Goal: Task Accomplishment & Management: Complete application form

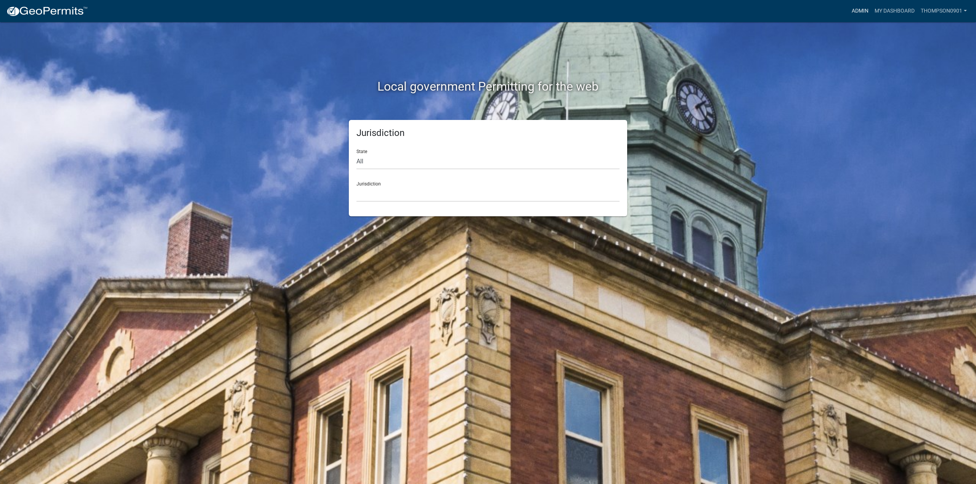
click at [852, 10] on link "Admin" at bounding box center [859, 11] width 23 height 14
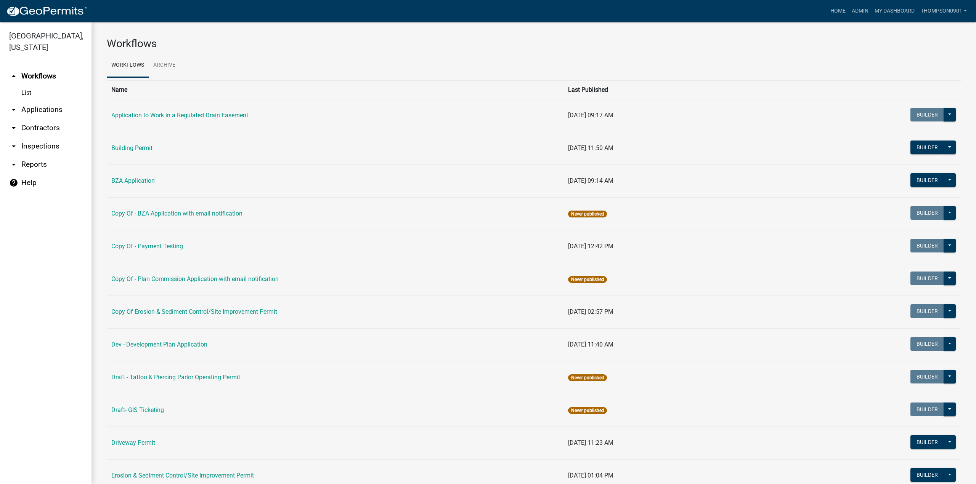
click at [39, 156] on link "arrow_drop_down Reports" at bounding box center [45, 165] width 91 height 18
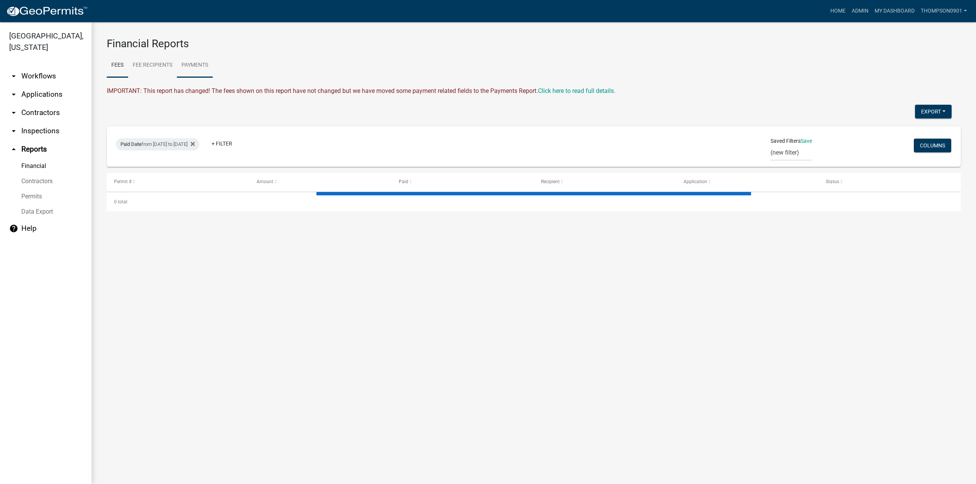
click at [191, 67] on link "Payments" at bounding box center [195, 65] width 36 height 24
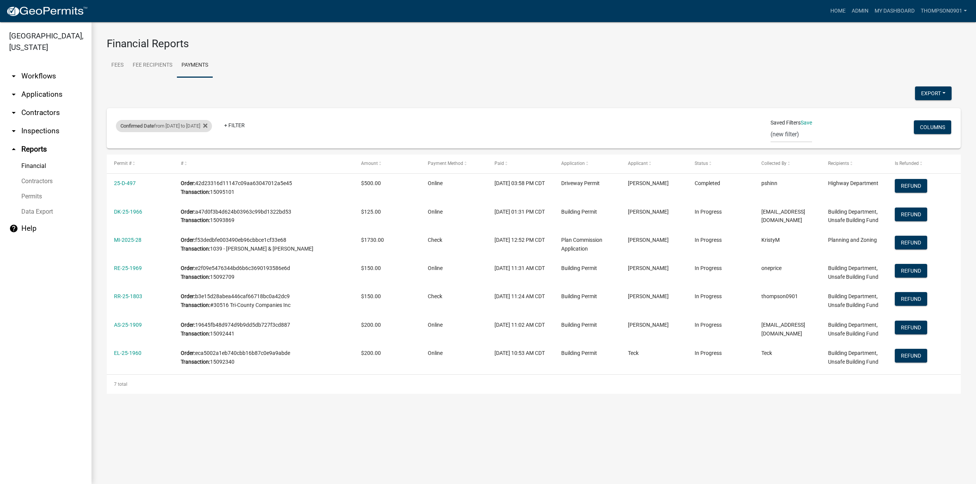
click at [195, 129] on div "Confirmed Date from 10/08/2025 to 10/08/2025" at bounding box center [164, 126] width 96 height 12
select select "custom"
click at [208, 189] on input "2025-10-08" at bounding box center [178, 187] width 76 height 16
type input "2025-10-14"
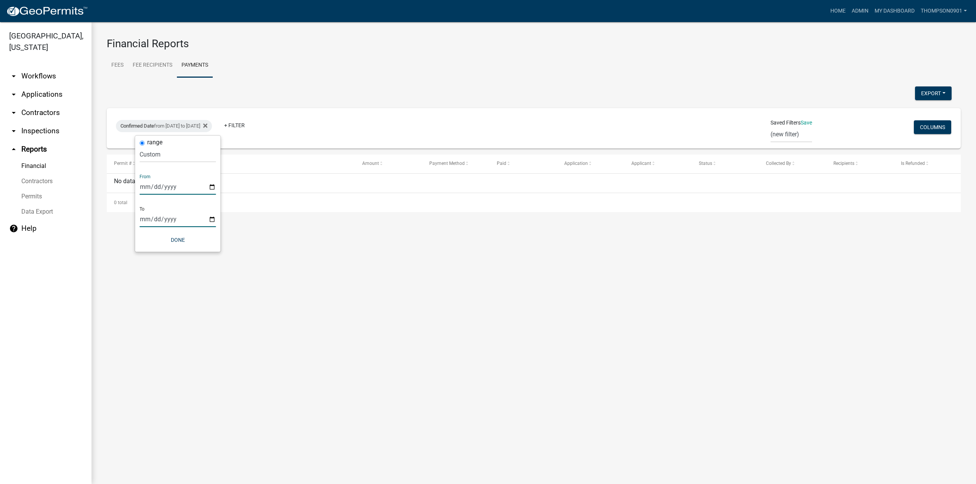
click at [210, 221] on input "2025-10-08" at bounding box center [178, 220] width 76 height 16
type input "2025-10-14"
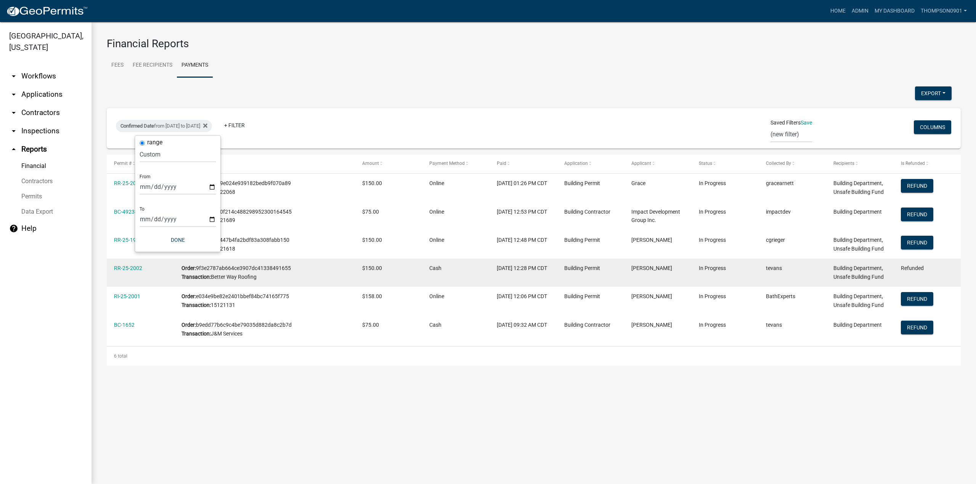
click at [920, 272] on div "Refunded" at bounding box center [927, 268] width 53 height 9
click at [127, 270] on link "RR-25-2002" at bounding box center [128, 268] width 28 height 6
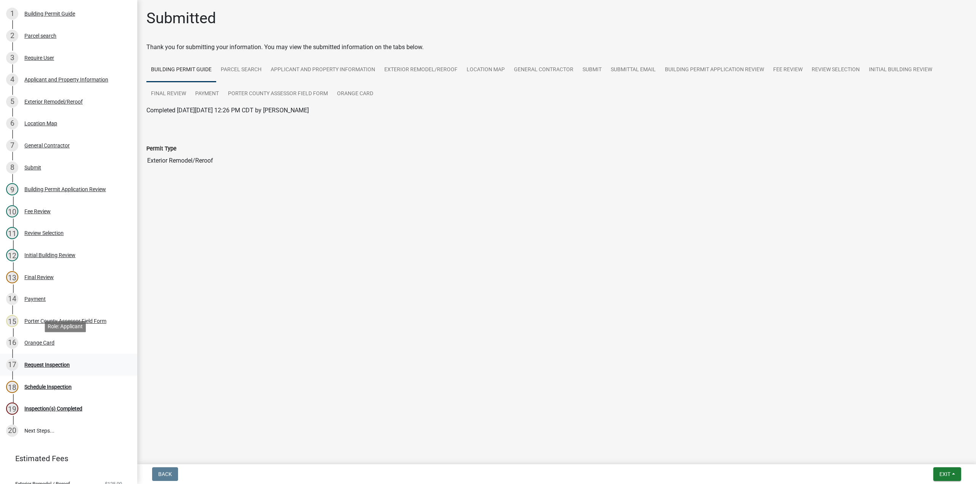
scroll to position [114, 0]
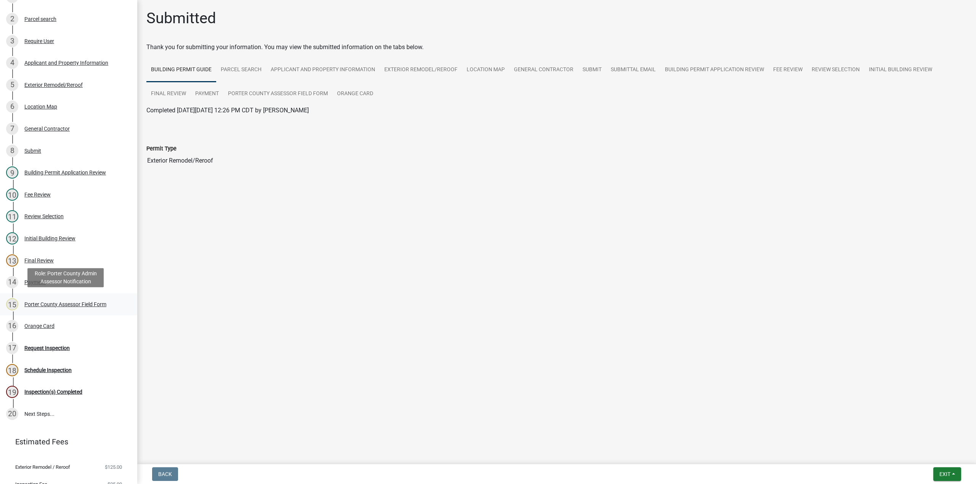
click at [36, 303] on div "Porter County Assessor Field Form" at bounding box center [65, 304] width 82 height 5
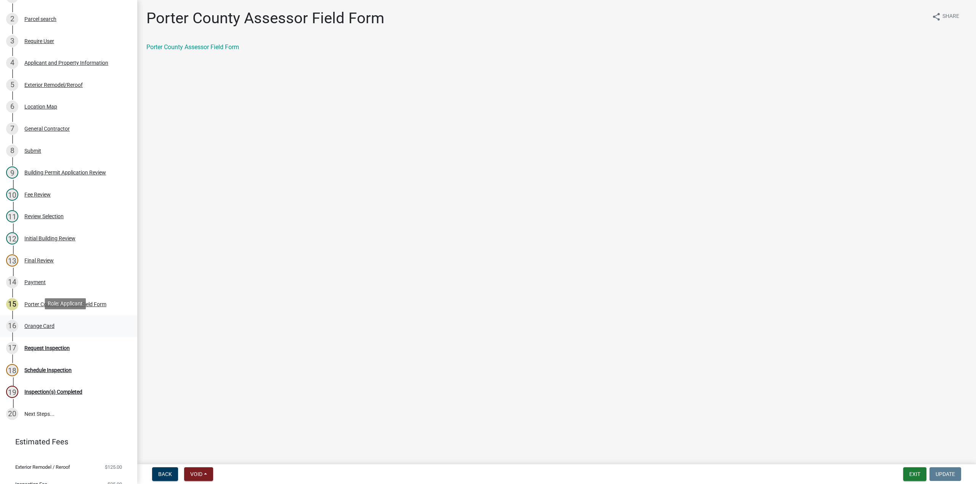
click at [34, 327] on div "Orange Card" at bounding box center [39, 326] width 30 height 5
click at [204, 474] on button "Void" at bounding box center [198, 475] width 29 height 14
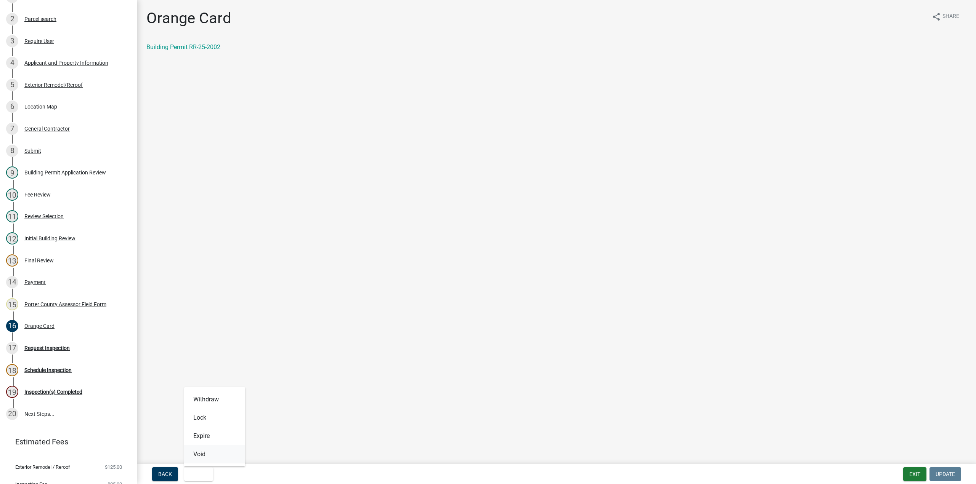
click at [205, 460] on button "Void" at bounding box center [214, 455] width 61 height 18
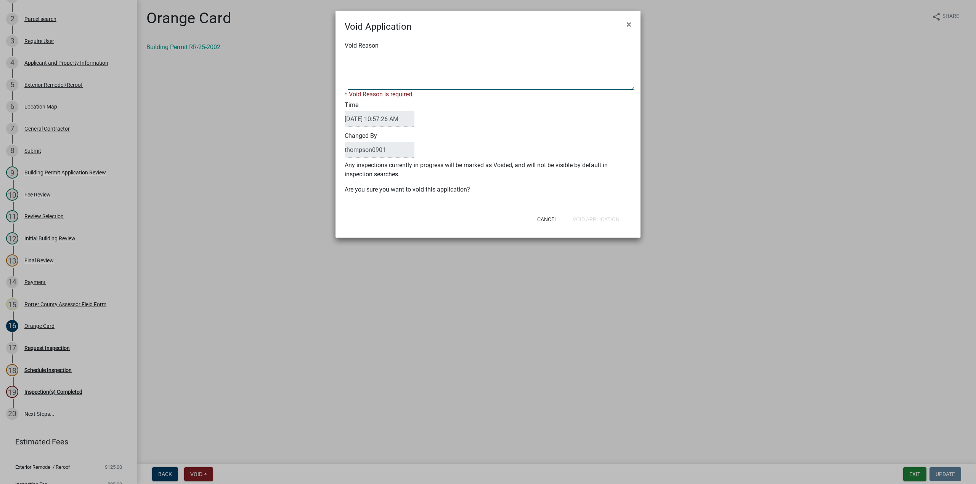
click at [427, 63] on textarea "Void Reason" at bounding box center [491, 71] width 287 height 38
type textarea "Wrong address was given by the Contractor"
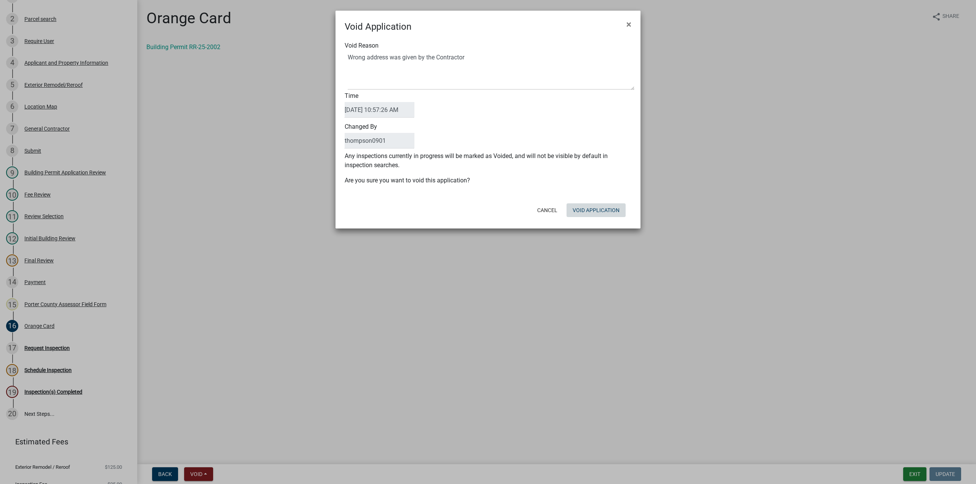
click at [606, 218] on div "Cancel Void Application" at bounding box center [538, 210] width 188 height 20
click at [604, 209] on button "Void Application" at bounding box center [595, 211] width 59 height 14
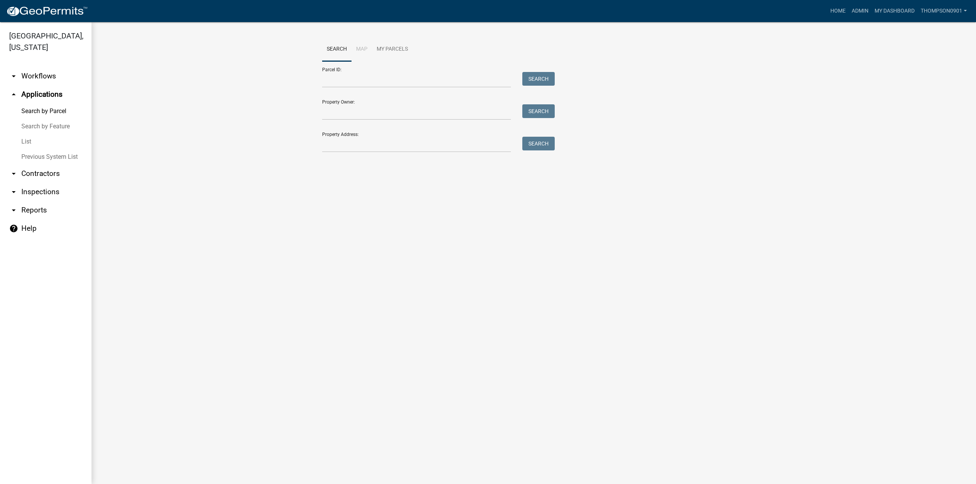
click at [25, 134] on link "List" at bounding box center [45, 141] width 91 height 15
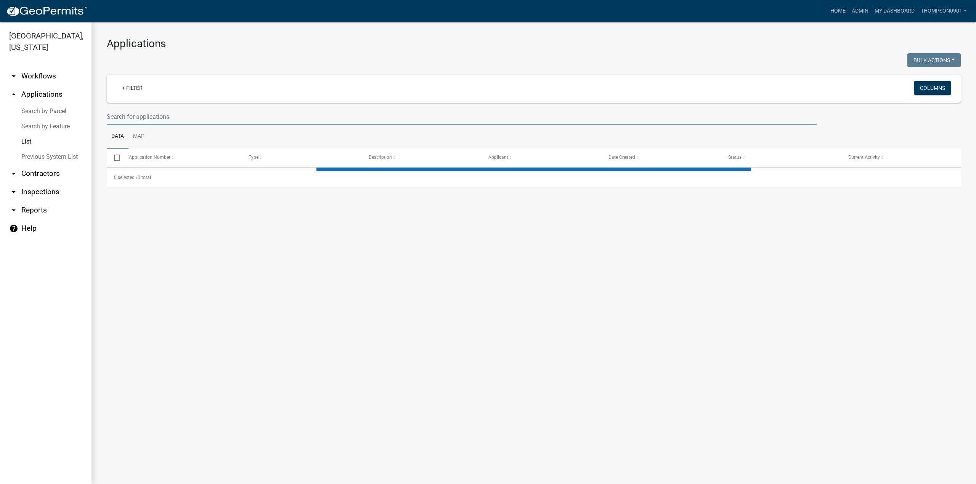
click at [123, 114] on input "text" at bounding box center [462, 117] width 710 height 16
type input "25"
select select "3: 100"
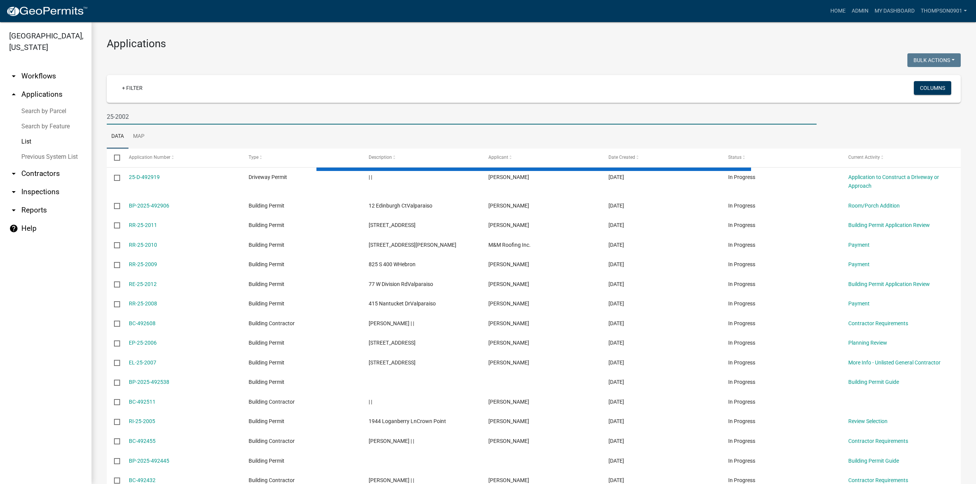
type input "25-2002"
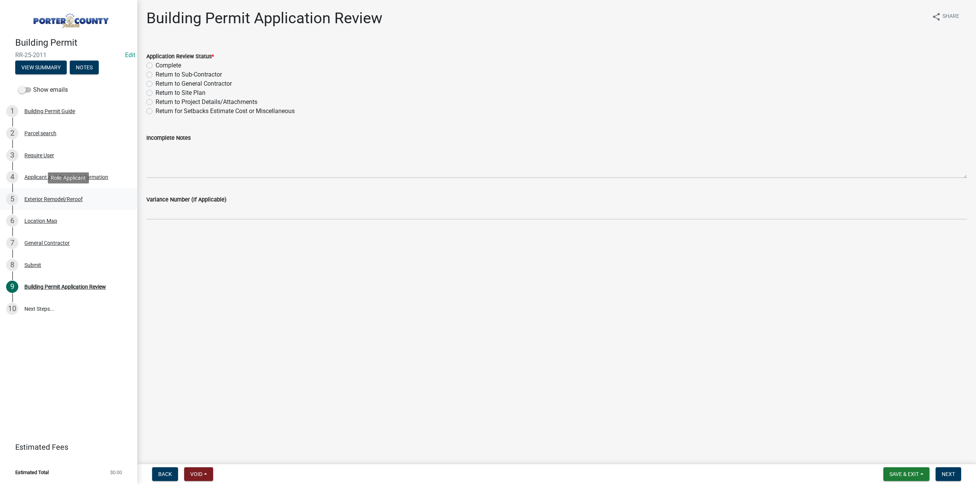
click at [58, 200] on div "Exterior Remodel/Reroof" at bounding box center [53, 199] width 58 height 5
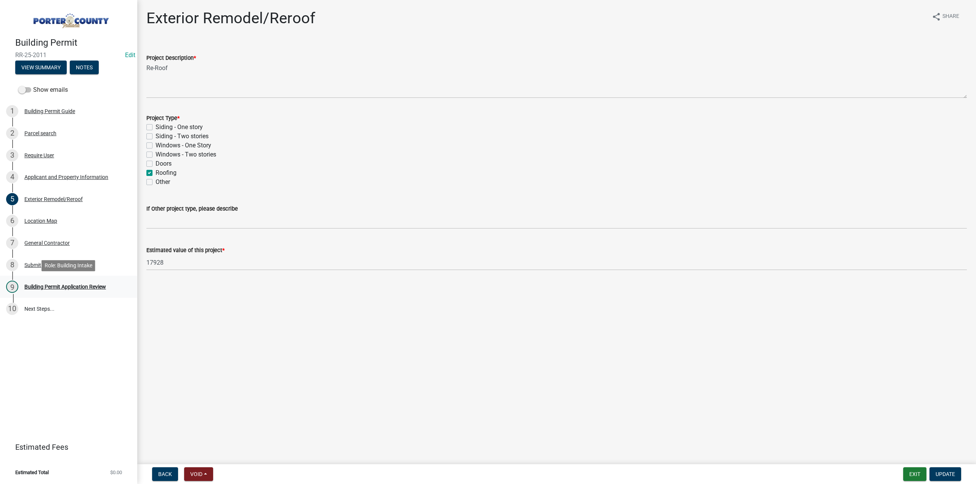
click at [44, 284] on div "Building Permit Application Review" at bounding box center [65, 286] width 82 height 5
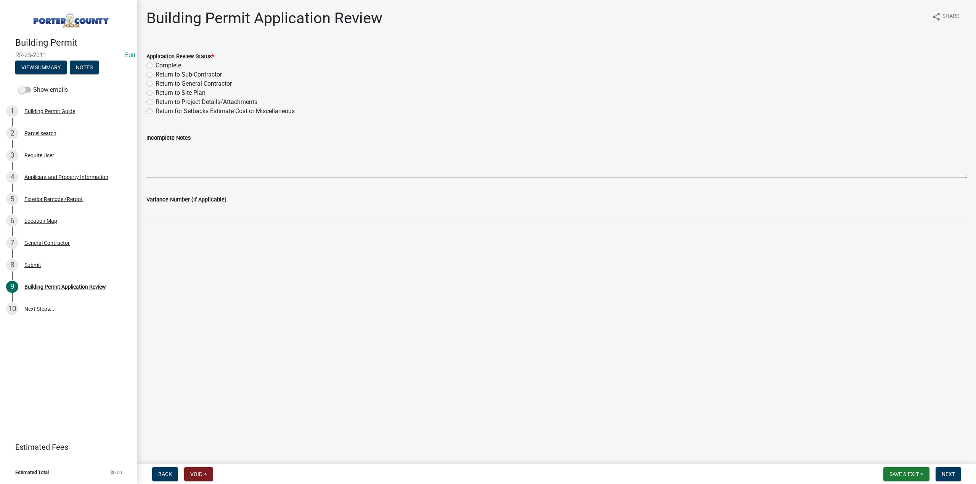
click at [156, 67] on label "Complete" at bounding box center [169, 65] width 26 height 9
click at [156, 66] on input "Complete" at bounding box center [158, 63] width 5 height 5
radio input "true"
click at [953, 477] on span "Next" at bounding box center [947, 474] width 13 height 6
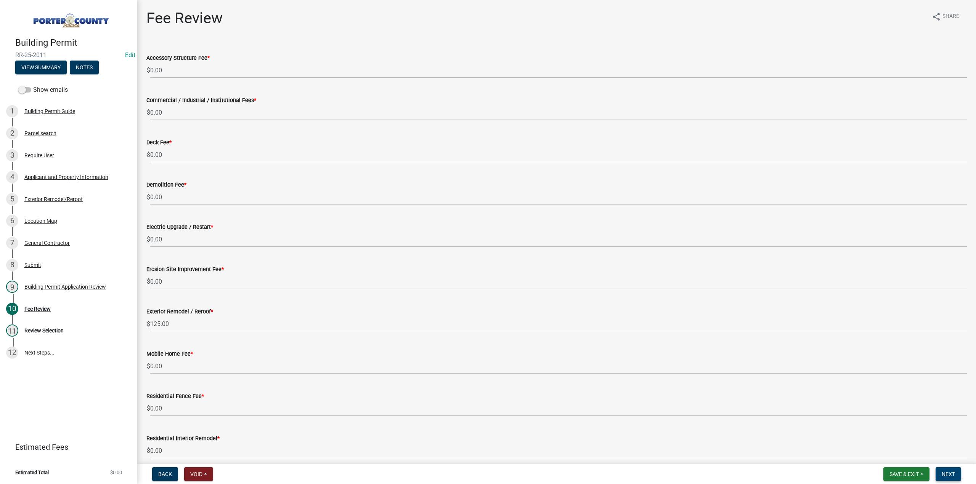
click at [945, 472] on span "Next" at bounding box center [947, 474] width 13 height 6
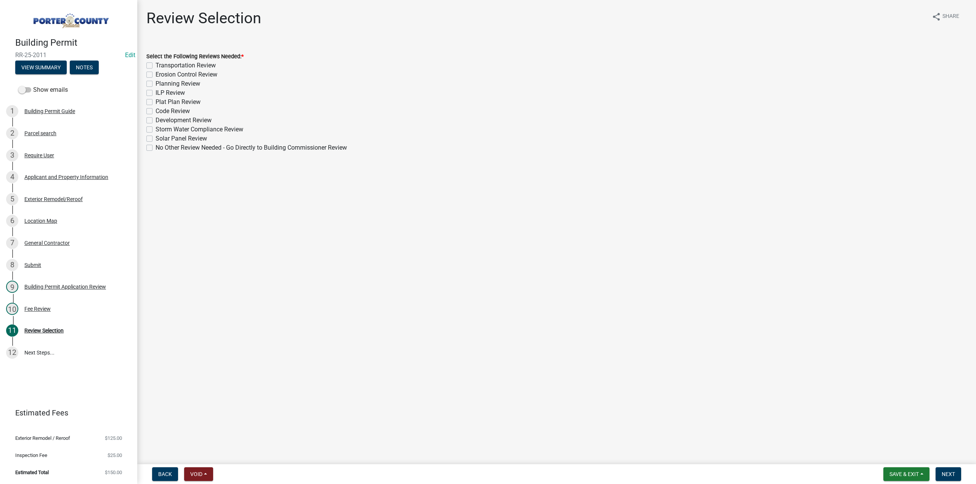
click at [156, 151] on label "No Other Review Needed - Go Directly to Building Commissioner Review" at bounding box center [251, 147] width 191 height 9
click at [156, 148] on input "No Other Review Needed - Go Directly to Building Commissioner Review" at bounding box center [158, 145] width 5 height 5
checkbox input "true"
checkbox input "false"
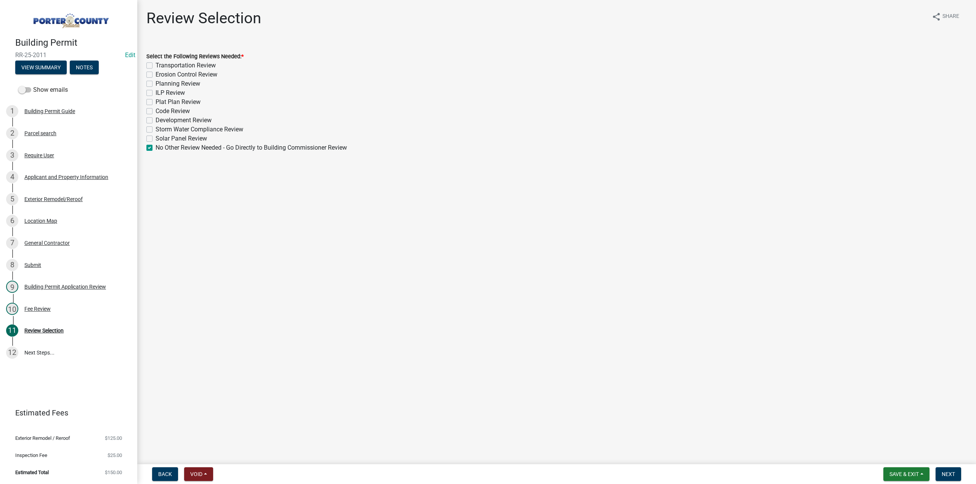
checkbox input "false"
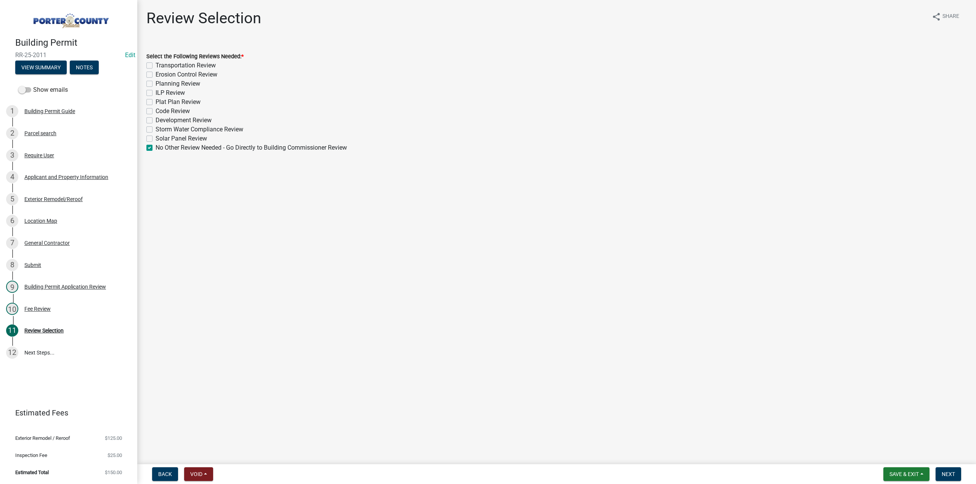
checkbox input "false"
checkbox input "true"
click at [941, 475] on span "Next" at bounding box center [947, 474] width 13 height 6
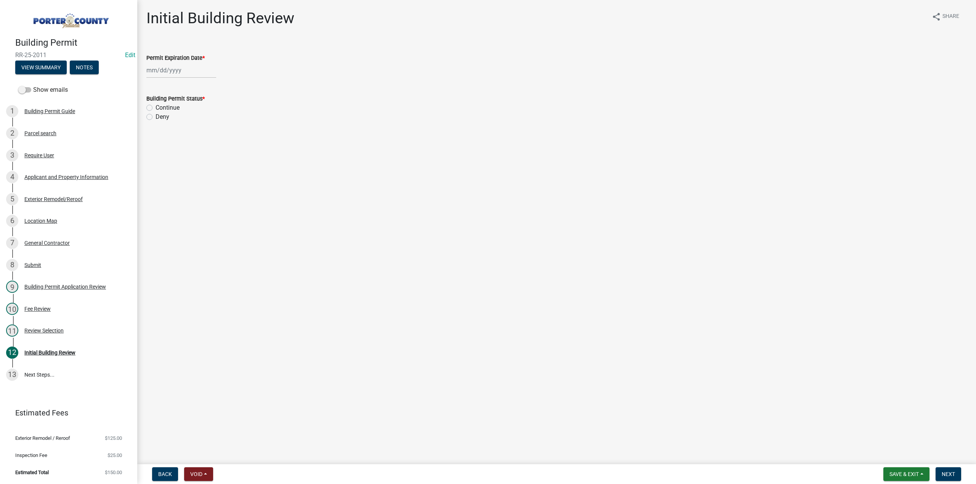
click at [188, 69] on div at bounding box center [181, 71] width 70 height 16
select select "10"
click at [200, 85] on select "1525 1526 1527 1528 1529 1530 1531 1532 1533 1534 1535 1536 1537 1538 1539 1540…" at bounding box center [205, 86] width 27 height 11
select select "2026"
click at [192, 81] on select "1525 1526 1527 1528 1529 1530 1531 1532 1533 1534 1535 1536 1537 1538 1539 1540…" at bounding box center [205, 86] width 27 height 11
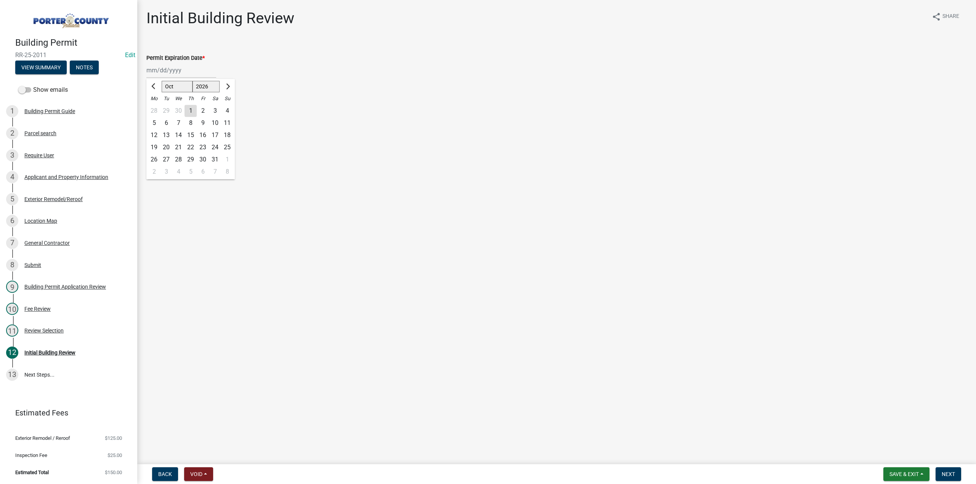
click at [191, 134] on div "15" at bounding box center [190, 135] width 12 height 12
type input "10/15/2026"
click at [156, 109] on label "Continue" at bounding box center [168, 107] width 24 height 9
click at [156, 108] on input "Continue" at bounding box center [158, 105] width 5 height 5
radio input "true"
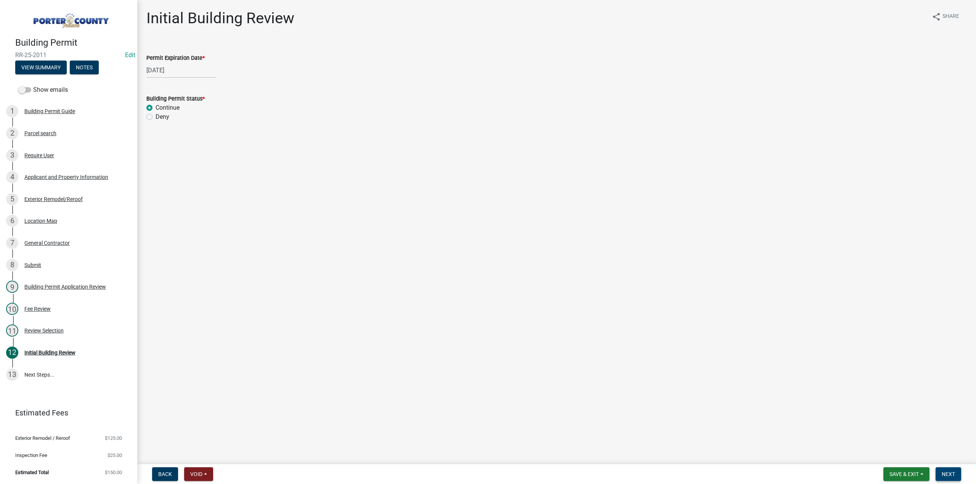
click at [941, 471] on button "Next" at bounding box center [948, 475] width 26 height 14
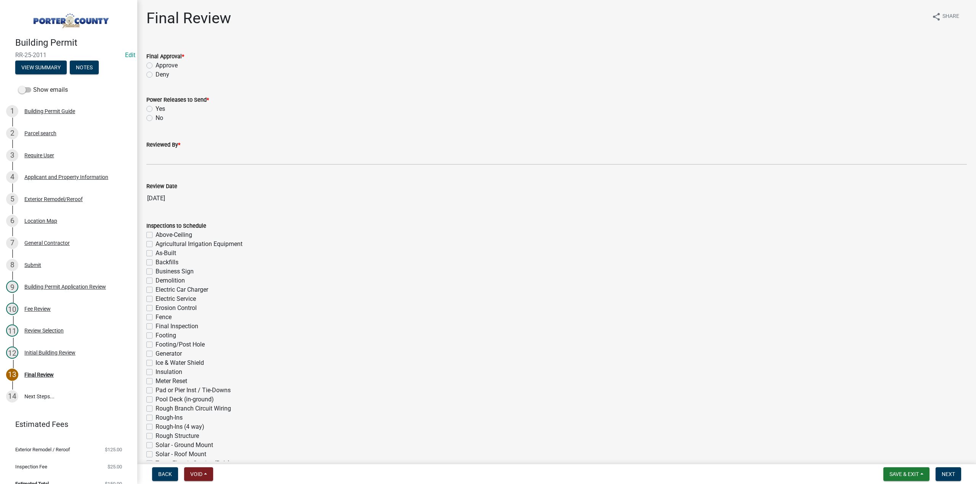
click at [156, 64] on label "Approve" at bounding box center [167, 65] width 22 height 9
click at [156, 64] on input "Approve" at bounding box center [158, 63] width 5 height 5
radio input "true"
click at [156, 119] on label "No" at bounding box center [160, 118] width 8 height 9
click at [156, 119] on input "No" at bounding box center [158, 116] width 5 height 5
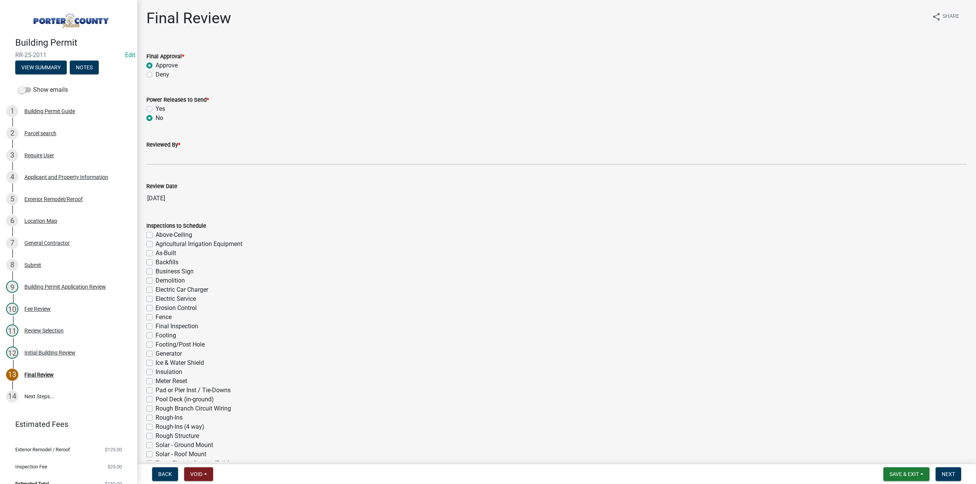
radio input "true"
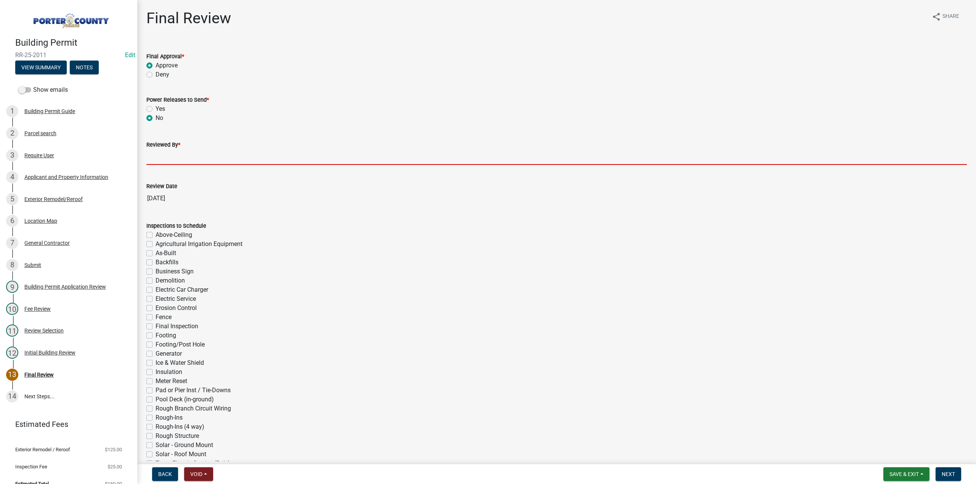
click at [180, 157] on input "Reviewed By *" at bounding box center [556, 157] width 820 height 16
type input "TT"
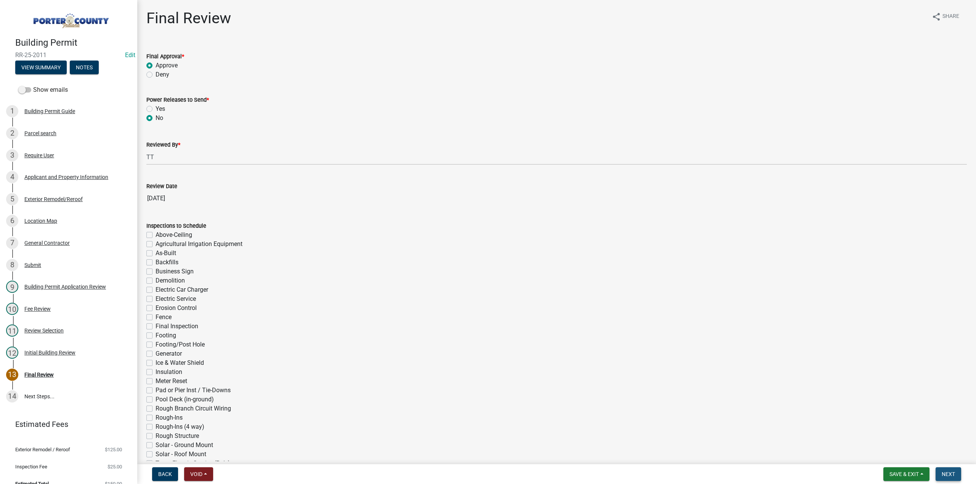
click at [941, 473] on span "Next" at bounding box center [947, 474] width 13 height 6
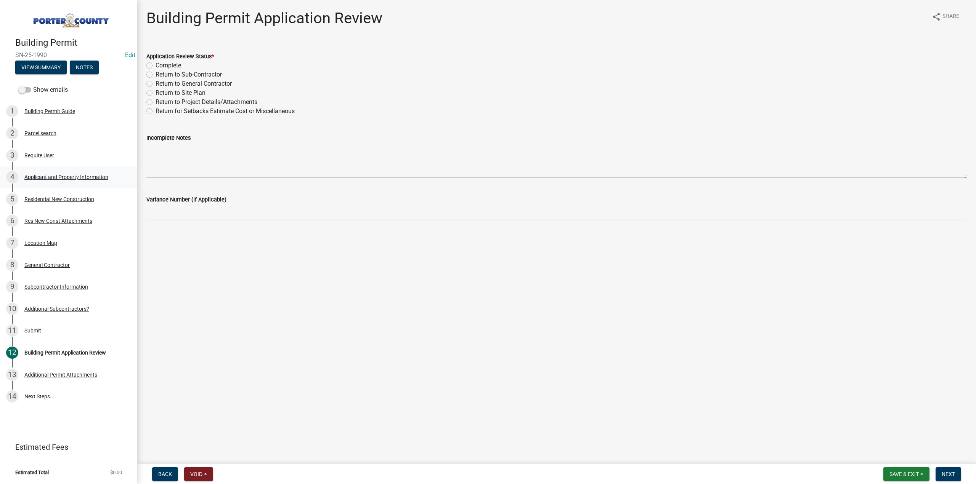
click at [53, 177] on div "Applicant and Property Information" at bounding box center [66, 177] width 84 height 5
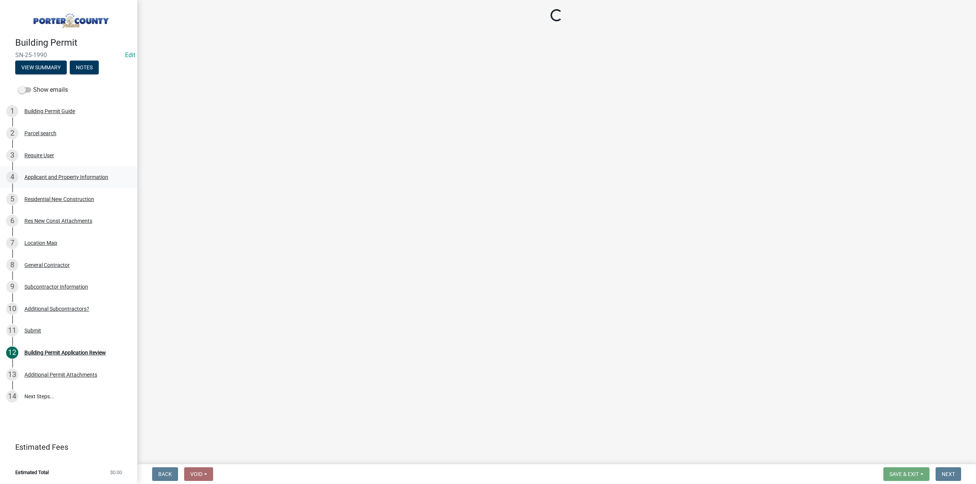
select select "eebc071e-620a-4db8-83e9-cb6b194c67e9"
select select "a20e43c1-3a85-4e6c-b7e5-7731678730b1"
select select "50b13dbd-a6c5-4f62-a7fa-af9af9d24f53"
select select "e2d1b1d7-ccc9-456b-9e96-e16306515997"
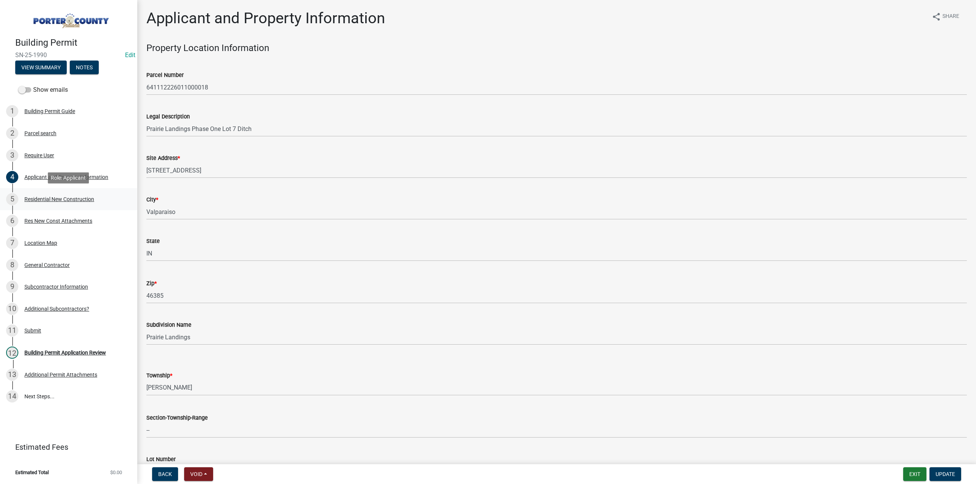
click at [61, 193] on div "5 Residential New Construction" at bounding box center [65, 199] width 119 height 12
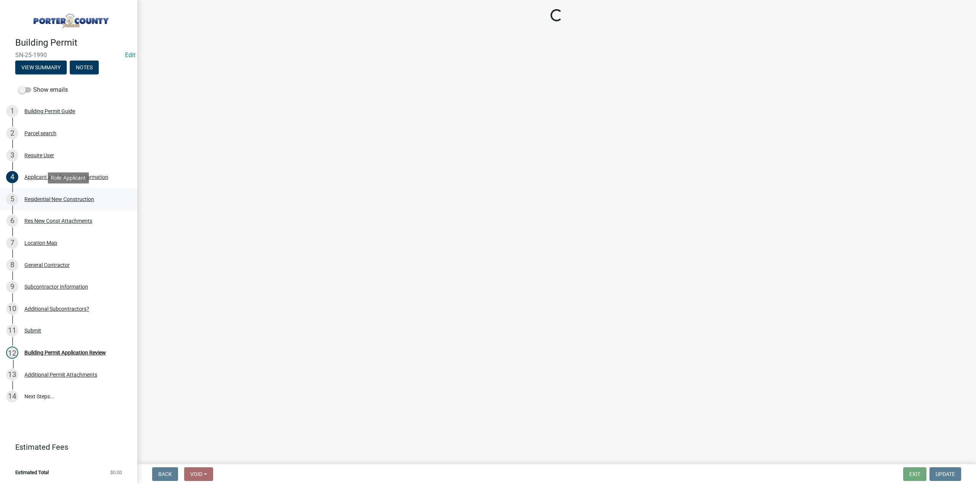
select select "9e518564-4428-4eb4-941b-0b1ac8082854"
select select "61f444c2-0fc1-413e-9948-9a2e89704ff6"
select select "666a500f-a95f-47fe-a746-b84e1890a92c"
select select "5ba551af-3543-4bb1-864b-48bcd75e9b29"
select select "b2533de0-56d2-4a1b-ad2e-8e3ba085ecca"
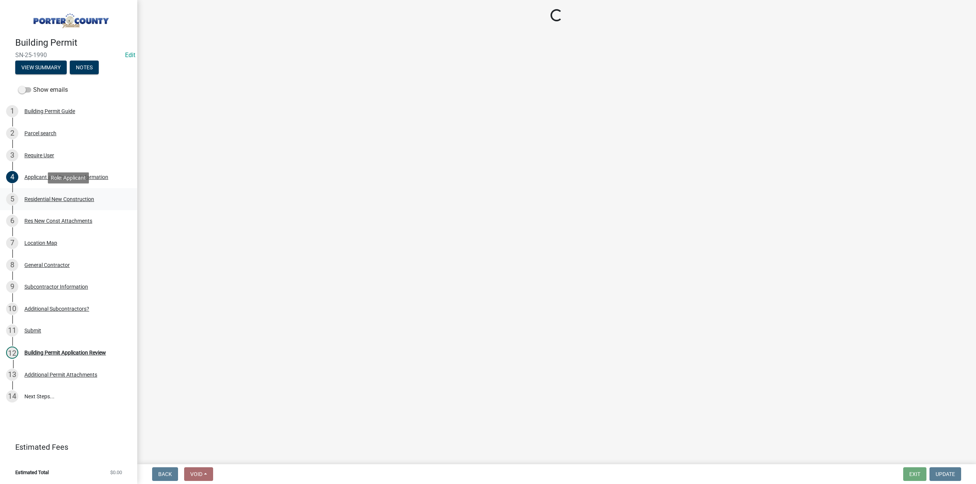
select select "4ed651f6-e774-4e8f-9661-530b5508df77"
select select "bbae15df-4b7c-4889-a1a2-bdce83955e33"
select select "7427f001-d34c-4c58-bf3c-f60178144653"
select select "aeb13f5b-f618-4fb0-9457-a1d82e5b0688"
select select "569fc36c-3166-4026-8764-ea78816a78f1"
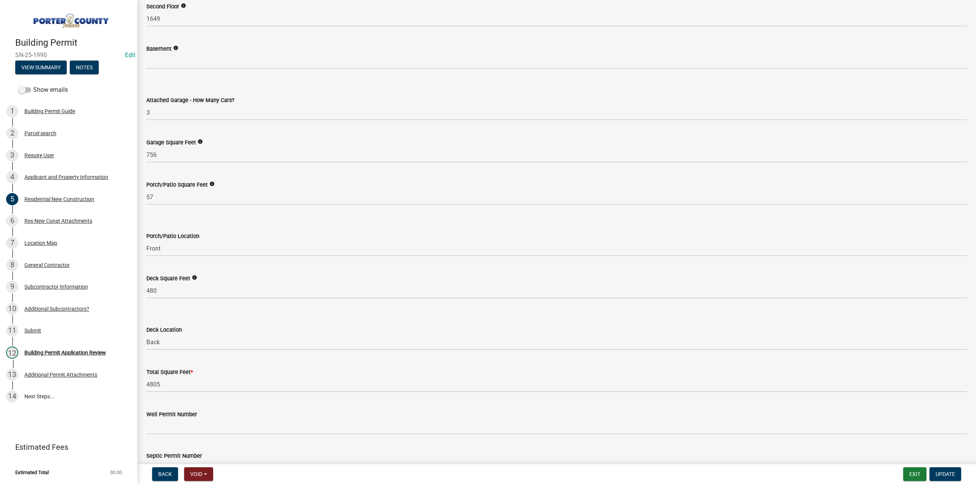
scroll to position [1884, 0]
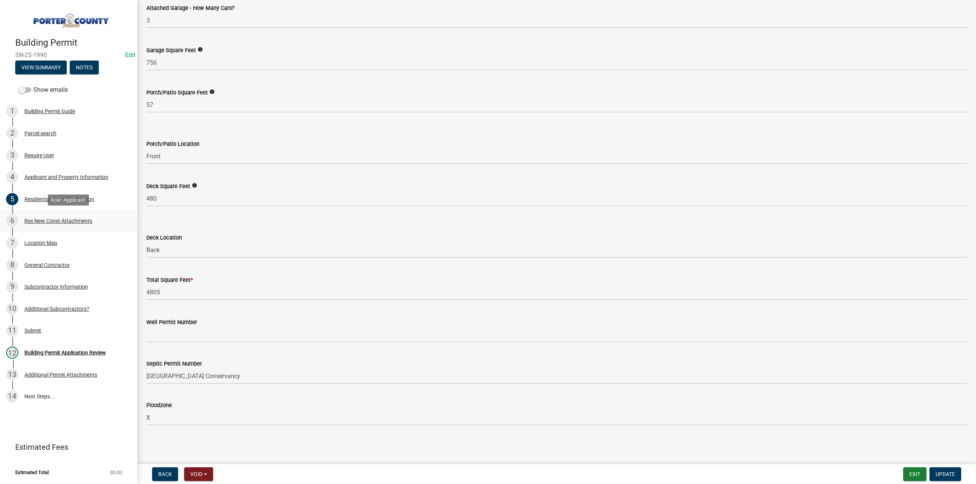
click at [43, 224] on div "Res New Const Attachments" at bounding box center [58, 220] width 68 height 5
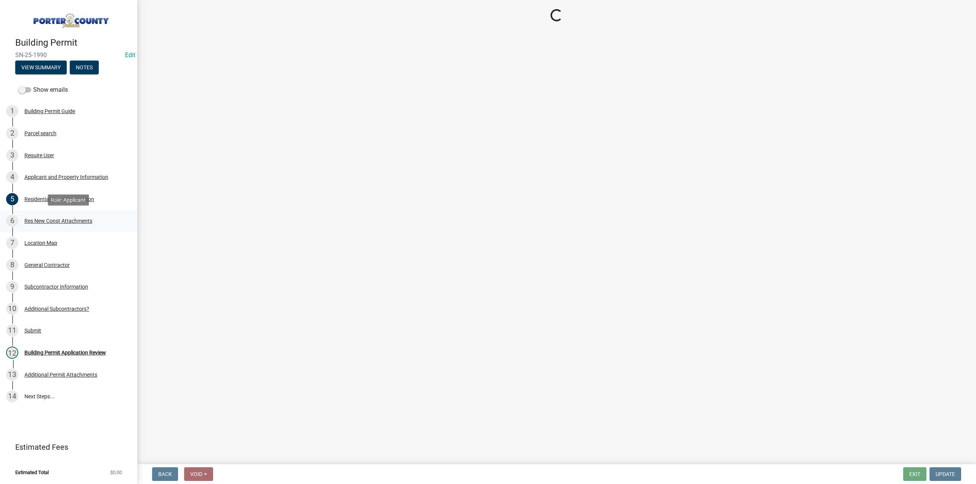
scroll to position [0, 0]
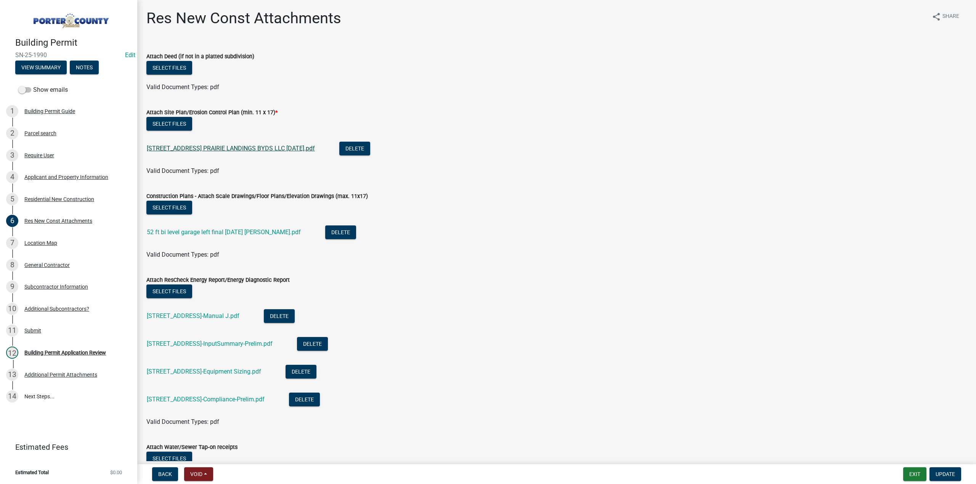
click at [192, 150] on link "523 SCENIC VIEW AVE VALPO Lot 7 PRAIRIE LANDINGS BYDS LLC oct 9.pdf" at bounding box center [231, 148] width 168 height 7
click at [210, 233] on link "52 ft bi level garage left final oct 2025 shurr.pdf" at bounding box center [224, 232] width 154 height 7
click at [239, 320] on link "523 Scenic View Ave-Lot 7-Manual J.pdf" at bounding box center [193, 316] width 93 height 7
click at [263, 345] on link "523 Scenic View Ave-Lot 7-InputSummary-Prelim.pdf" at bounding box center [210, 343] width 126 height 7
click at [261, 373] on link "523 Scenic View Ave-Lot 7-Equipment Sizing.pdf" at bounding box center [204, 371] width 114 height 7
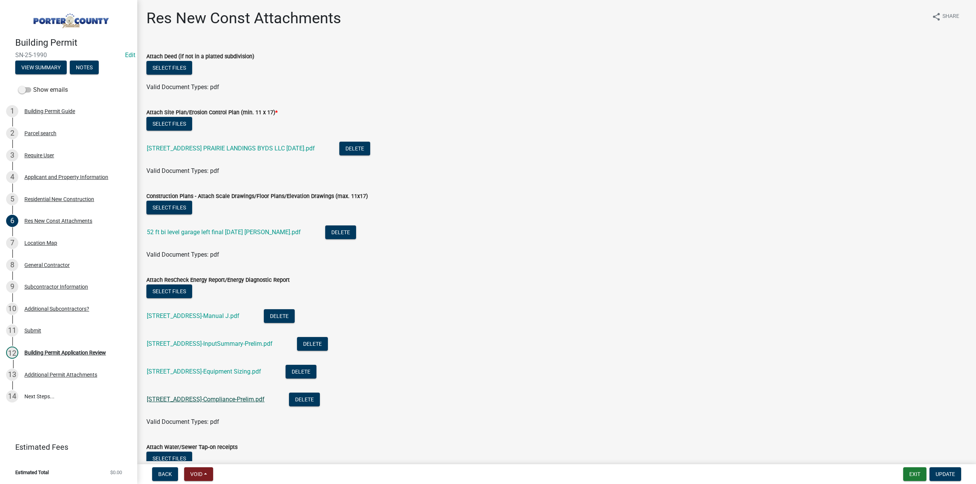
click at [201, 401] on link "523 Scenic View Ave-Lot 7-Compliance-Prelim.pdf" at bounding box center [206, 399] width 118 height 7
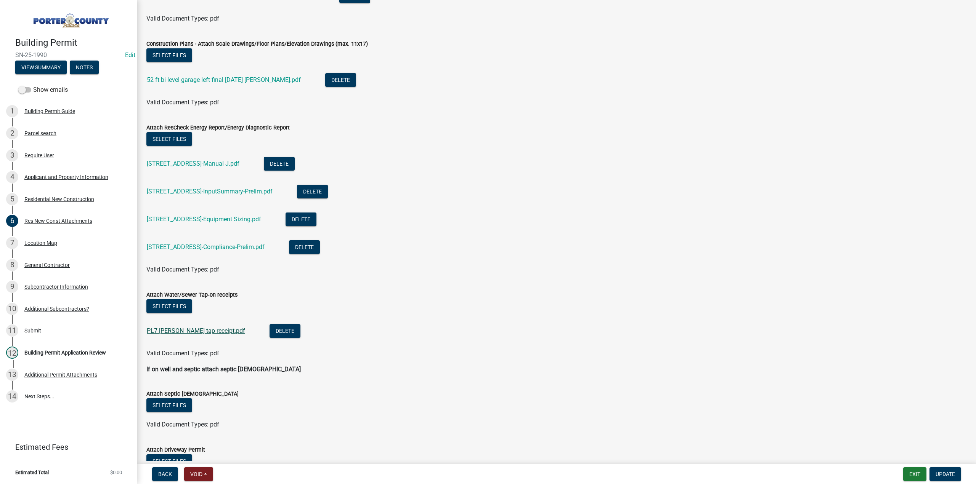
click at [203, 332] on link "PL7 Sewer tap receipt.pdf" at bounding box center [196, 330] width 98 height 7
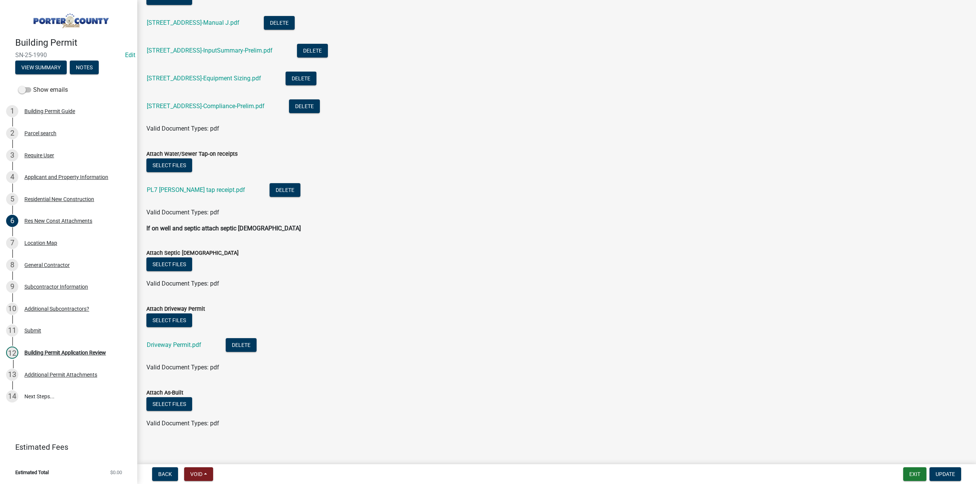
scroll to position [297, 0]
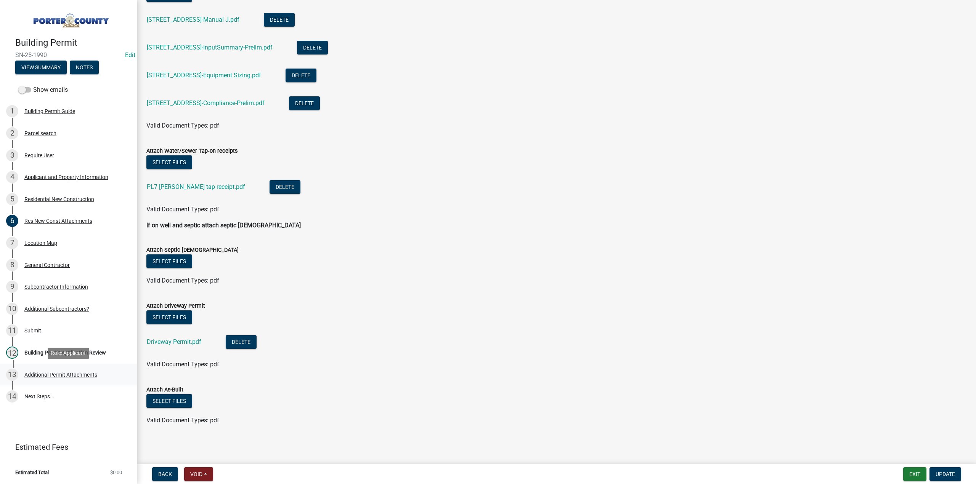
click at [46, 379] on div "13 Additional Permit Attachments" at bounding box center [65, 375] width 119 height 12
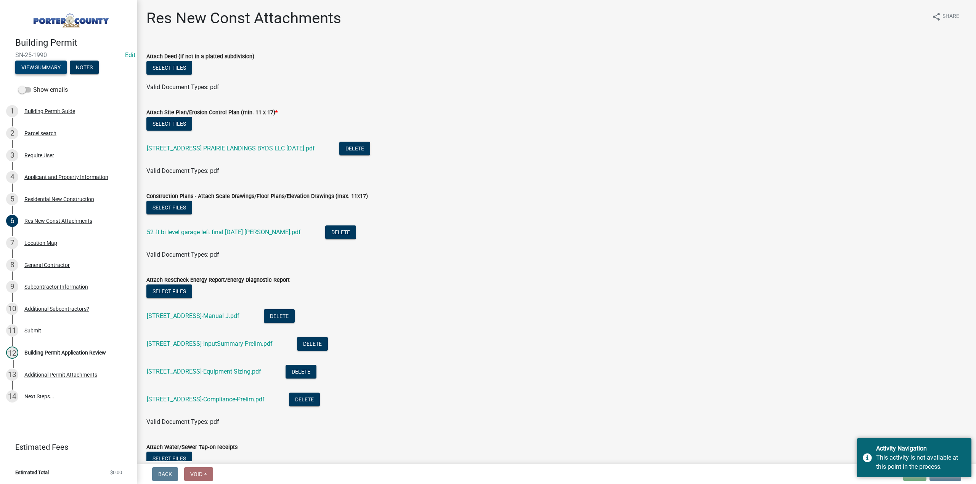
click at [43, 72] on button "View Summary" at bounding box center [40, 68] width 51 height 14
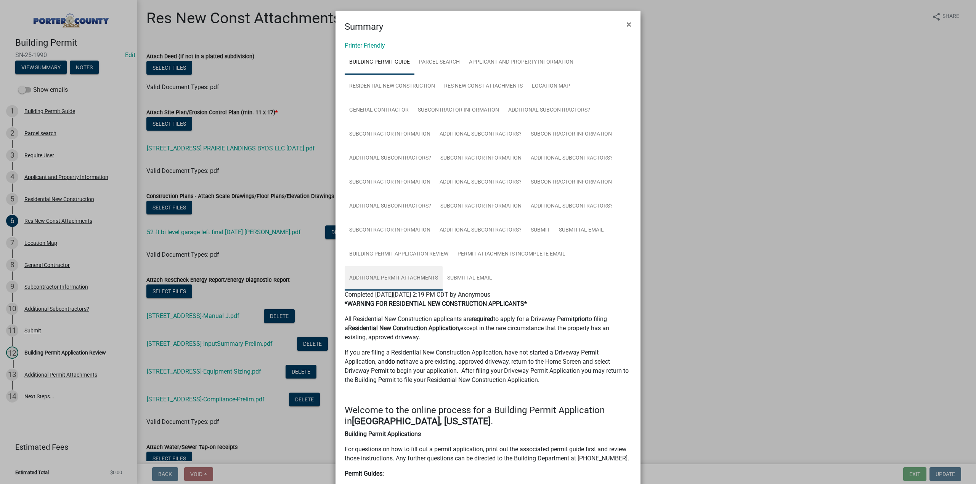
click at [385, 278] on link "Additional Permit Attachments" at bounding box center [394, 278] width 98 height 24
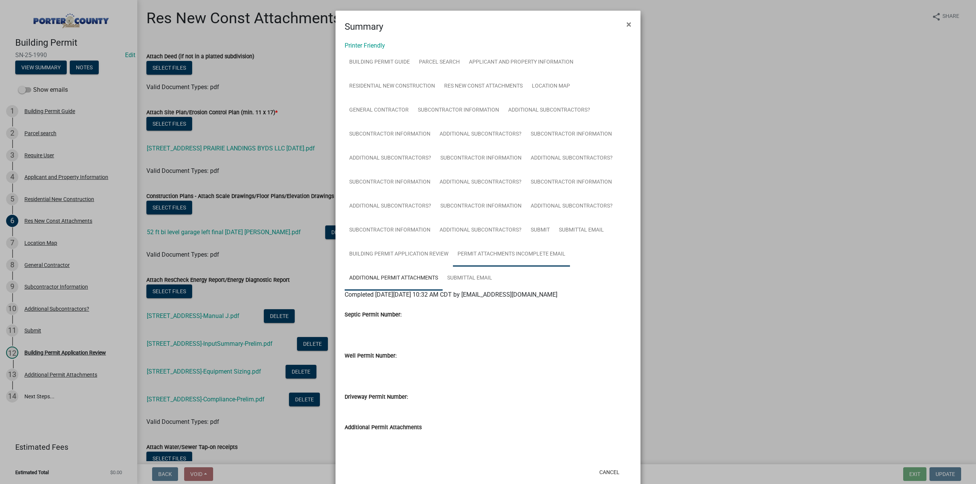
click at [514, 259] on link "Permit Attachments Incomplete Email" at bounding box center [511, 254] width 117 height 24
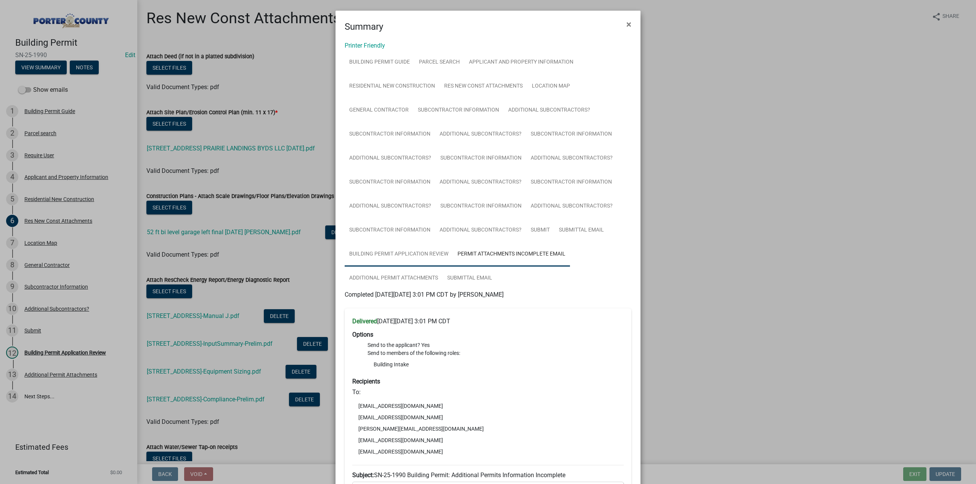
click at [428, 259] on link "Building Permit Application Review" at bounding box center [399, 254] width 108 height 24
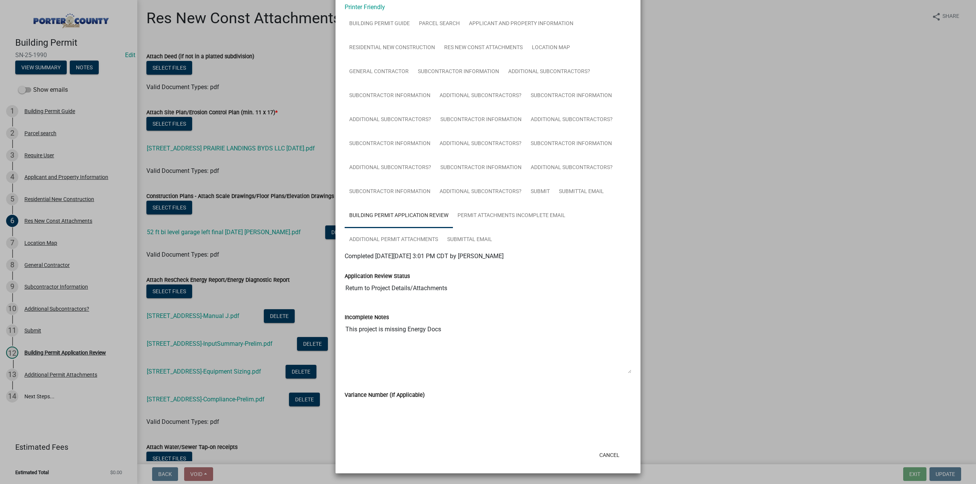
scroll to position [39, 0]
click at [485, 218] on link "Permit Attachments Incomplete Email" at bounding box center [511, 216] width 117 height 24
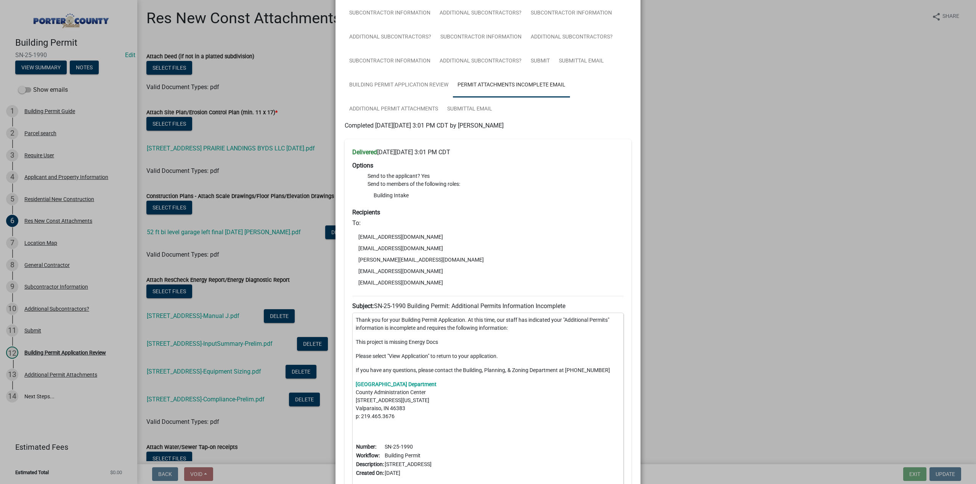
scroll to position [104, 0]
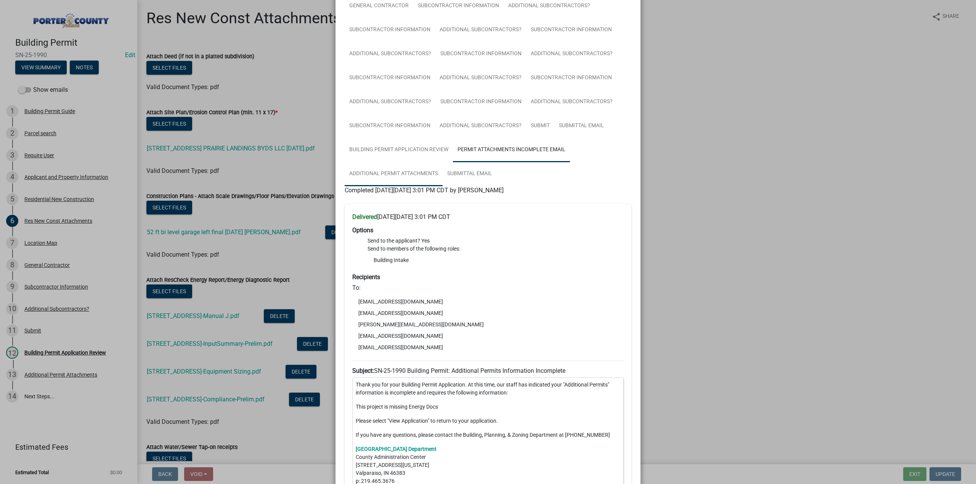
click at [389, 170] on link "Additional Permit Attachments" at bounding box center [394, 174] width 98 height 24
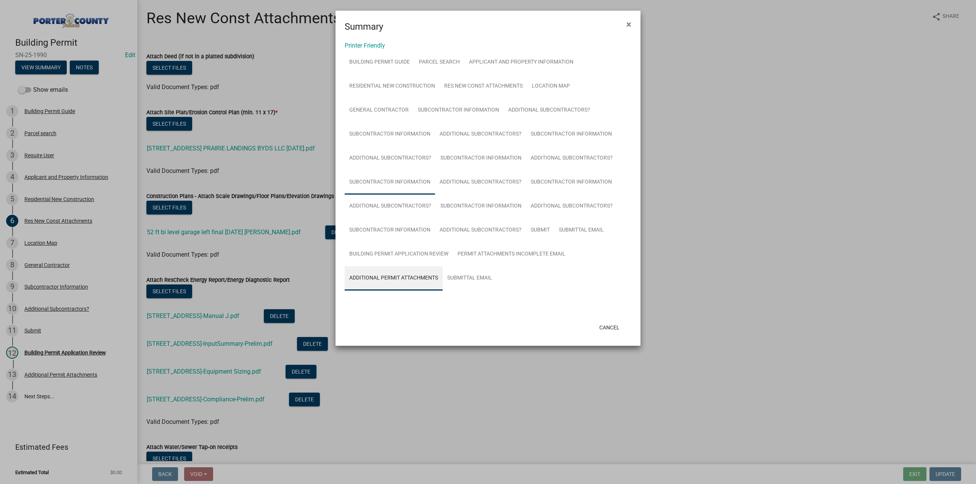
scroll to position [0, 0]
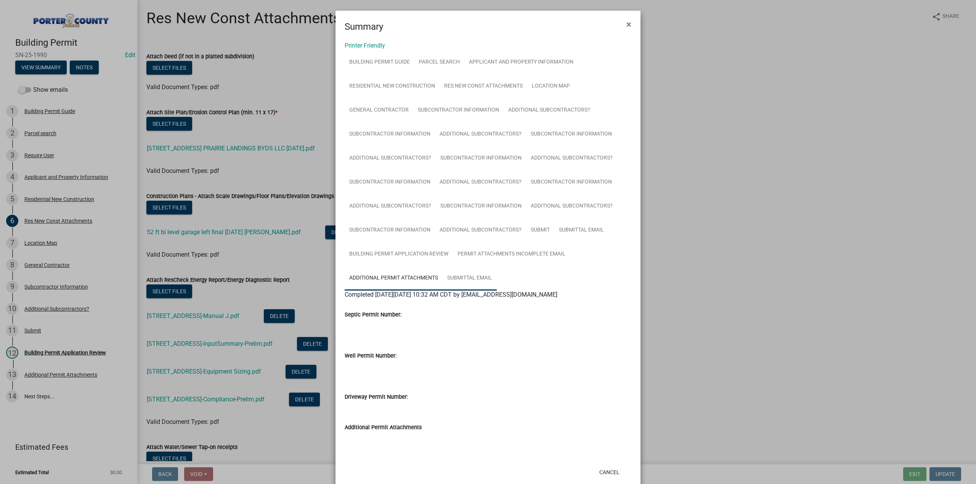
click at [474, 279] on link "Submittal Email" at bounding box center [470, 278] width 54 height 24
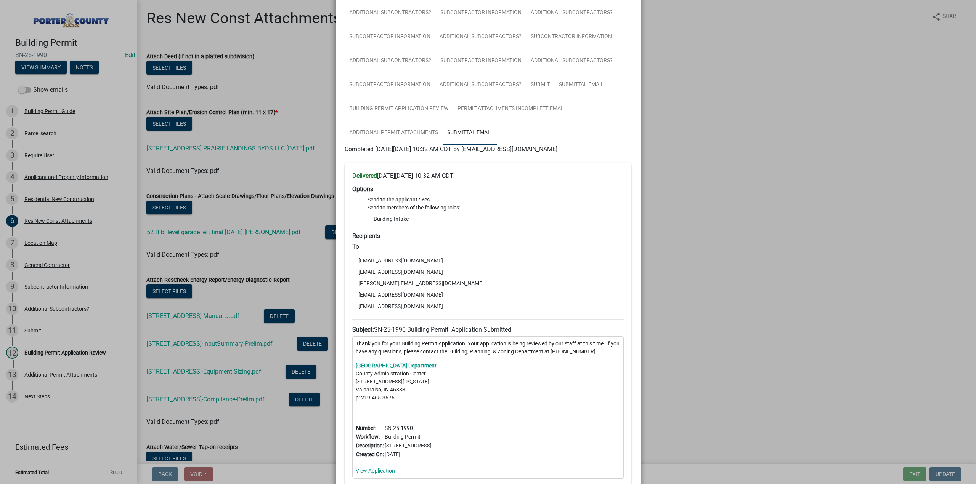
scroll to position [62, 0]
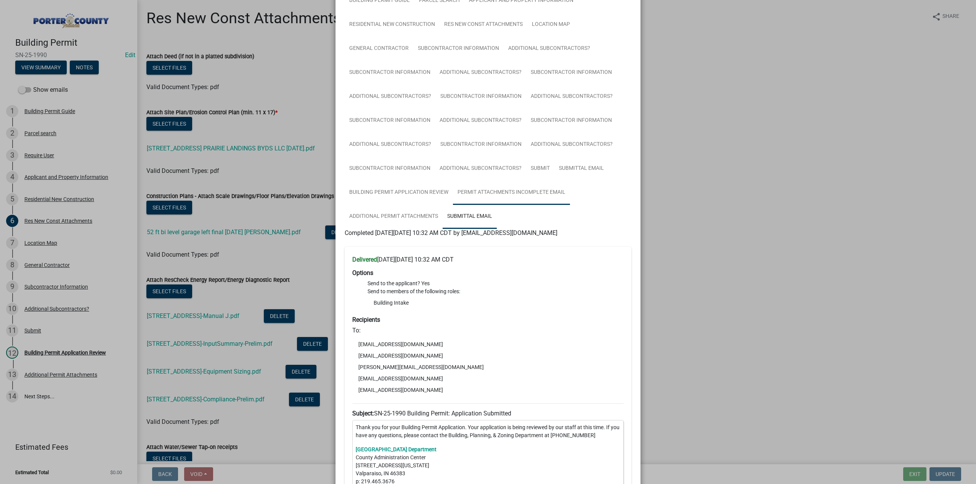
click at [506, 193] on link "Permit Attachments Incomplete Email" at bounding box center [511, 193] width 117 height 24
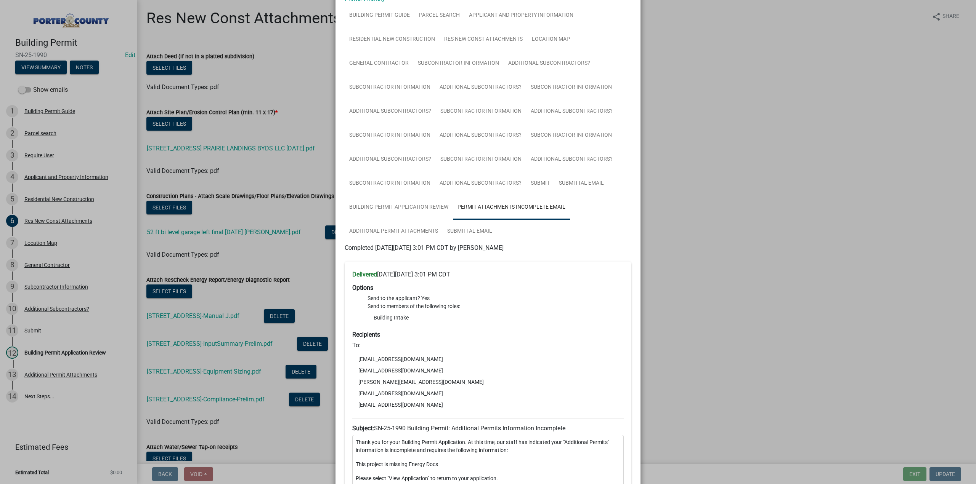
scroll to position [0, 0]
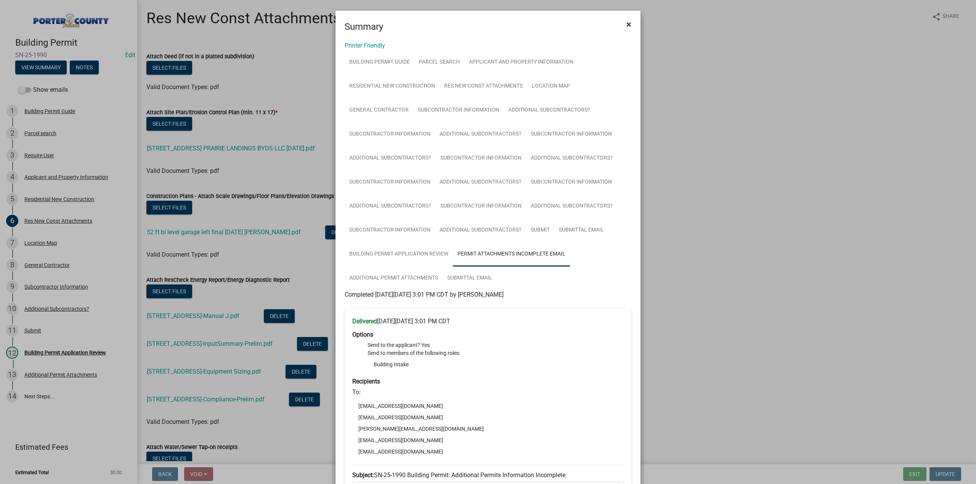
click at [622, 23] on button "×" at bounding box center [628, 24] width 17 height 21
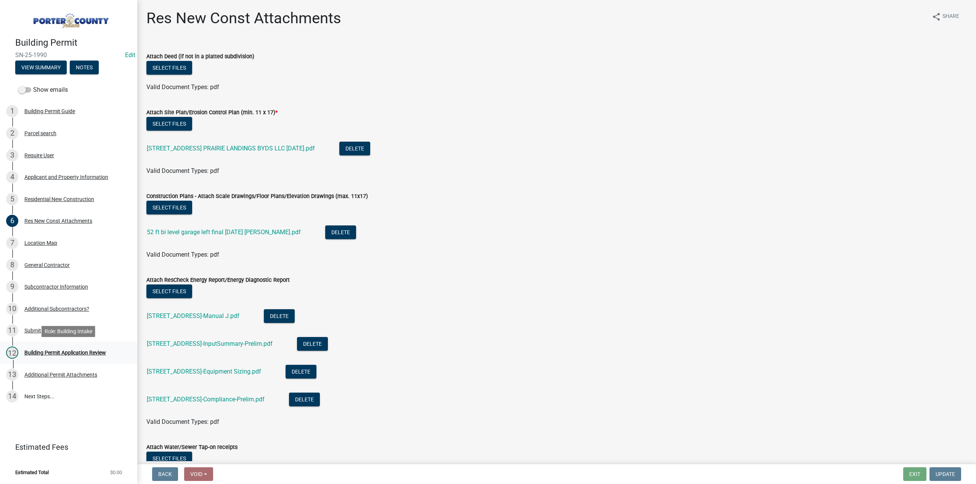
click at [94, 352] on div "Building Permit Application Review" at bounding box center [65, 352] width 82 height 5
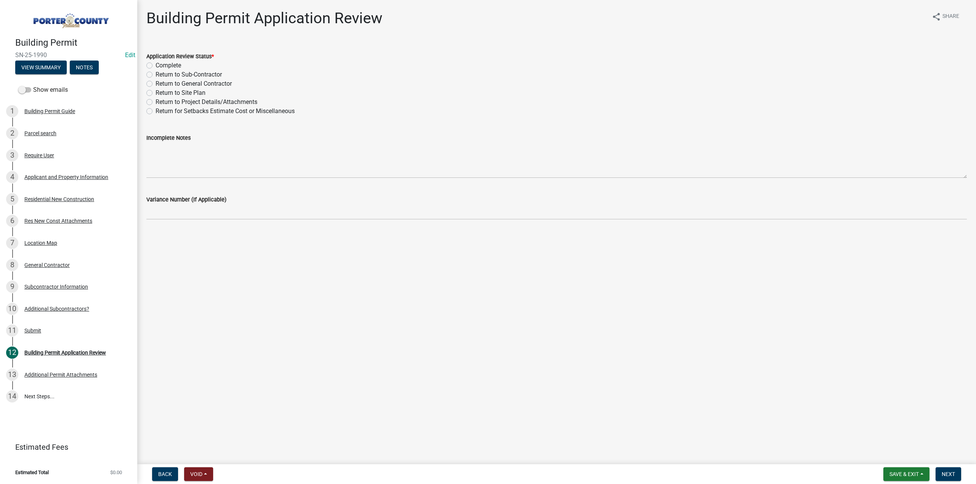
click at [156, 102] on label "Return to Project Details/Attachments" at bounding box center [207, 102] width 102 height 9
click at [156, 102] on input "Return to Project Details/Attachments" at bounding box center [158, 100] width 5 height 5
radio input "true"
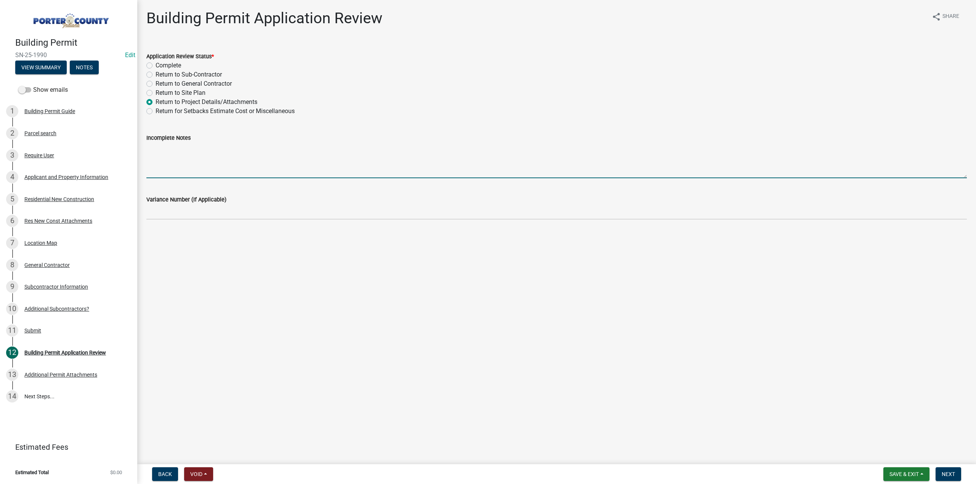
click at [224, 148] on textarea "Incomplete Notes" at bounding box center [556, 161] width 820 height 36
click at [224, 148] on textarea "Energy Docs need to be donr by a 3rd party" at bounding box center [556, 161] width 820 height 36
click at [268, 151] on textarea "Energy Docs need to be done by a 3rd party" at bounding box center [556, 161] width 820 height 36
type textarea "Energy Docs need to be done by a 3rd party, the ones provided are not."
click at [956, 478] on button "Next" at bounding box center [948, 475] width 26 height 14
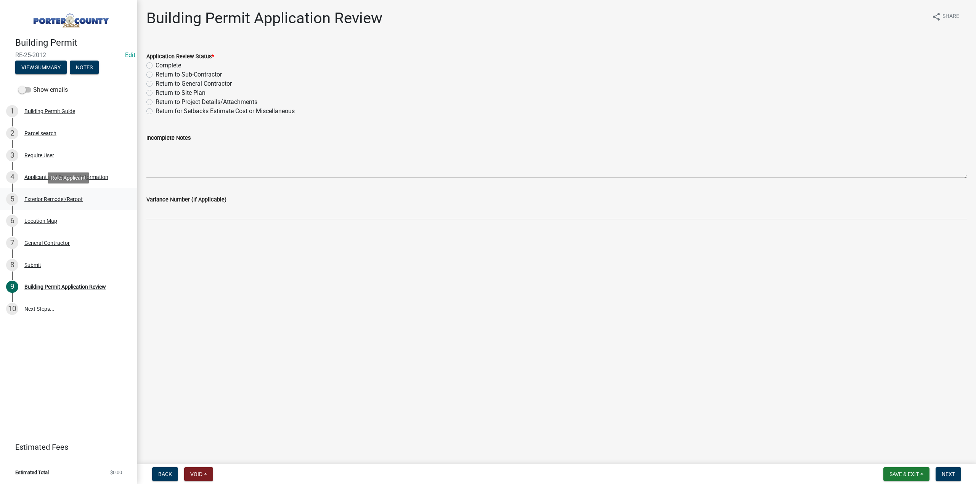
click at [53, 200] on div "Exterior Remodel/Reroof" at bounding box center [53, 199] width 58 height 5
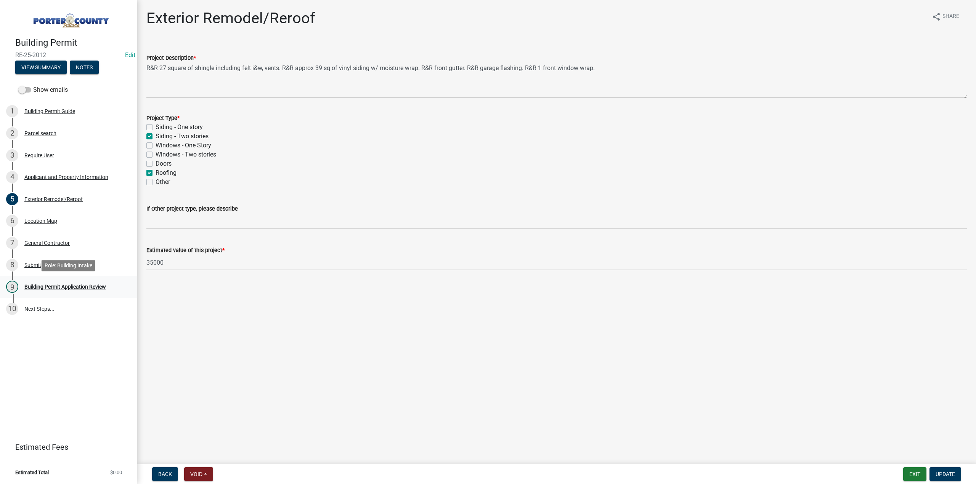
click at [91, 290] on div "Building Permit Application Review" at bounding box center [65, 286] width 82 height 5
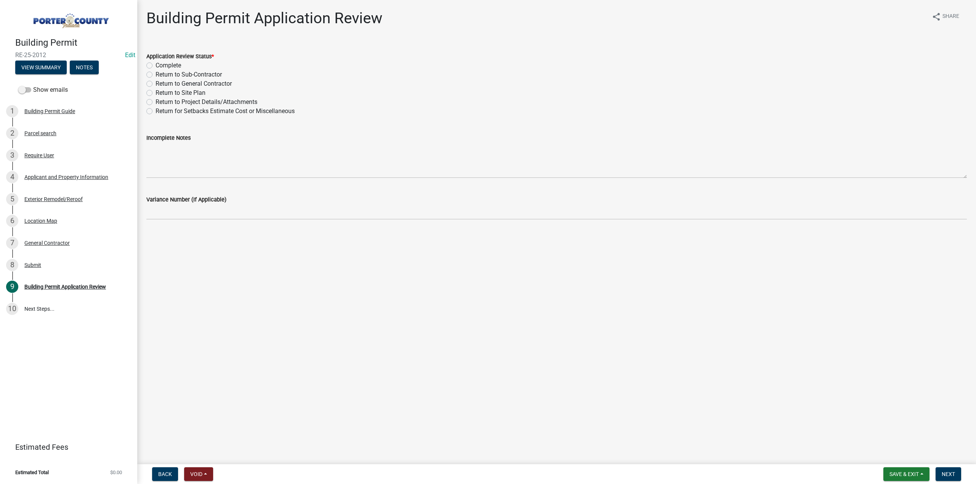
click at [156, 66] on label "Complete" at bounding box center [169, 65] width 26 height 9
click at [156, 66] on input "Complete" at bounding box center [158, 63] width 5 height 5
radio input "true"
click at [953, 477] on span "Next" at bounding box center [947, 474] width 13 height 6
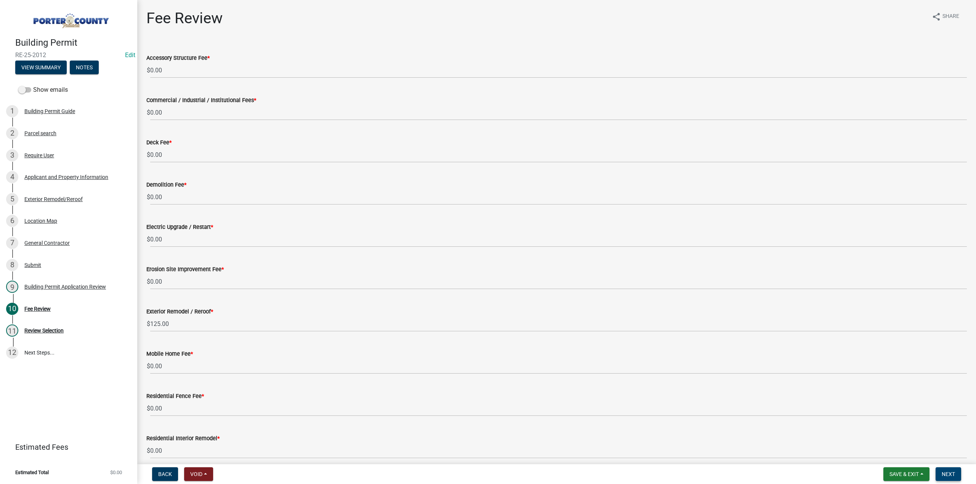
click at [949, 473] on span "Next" at bounding box center [947, 474] width 13 height 6
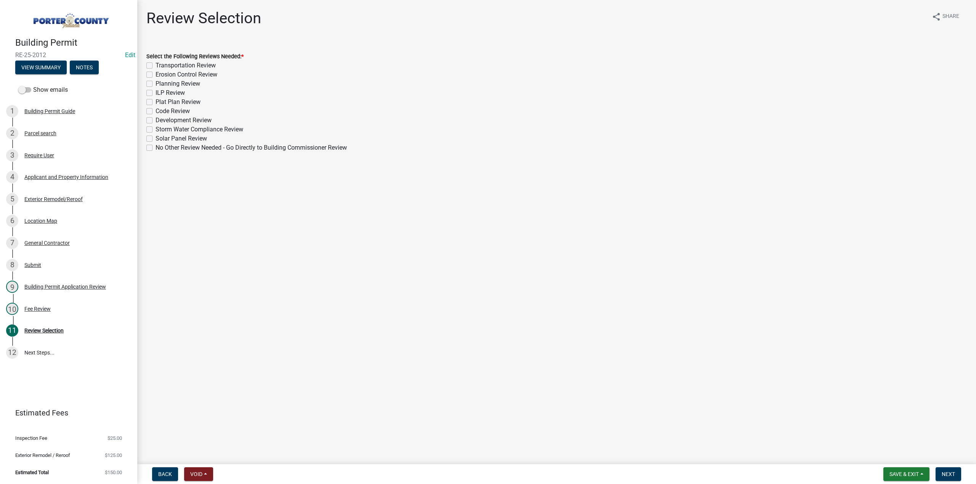
click at [156, 148] on label "No Other Review Needed - Go Directly to Building Commissioner Review" at bounding box center [251, 147] width 191 height 9
click at [156, 148] on input "No Other Review Needed - Go Directly to Building Commissioner Review" at bounding box center [158, 145] width 5 height 5
checkbox input "true"
checkbox input "false"
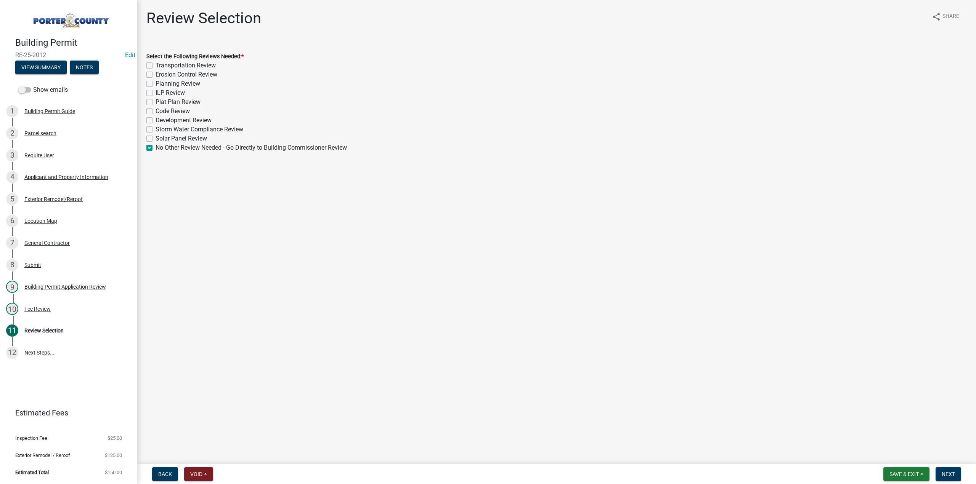
checkbox input "false"
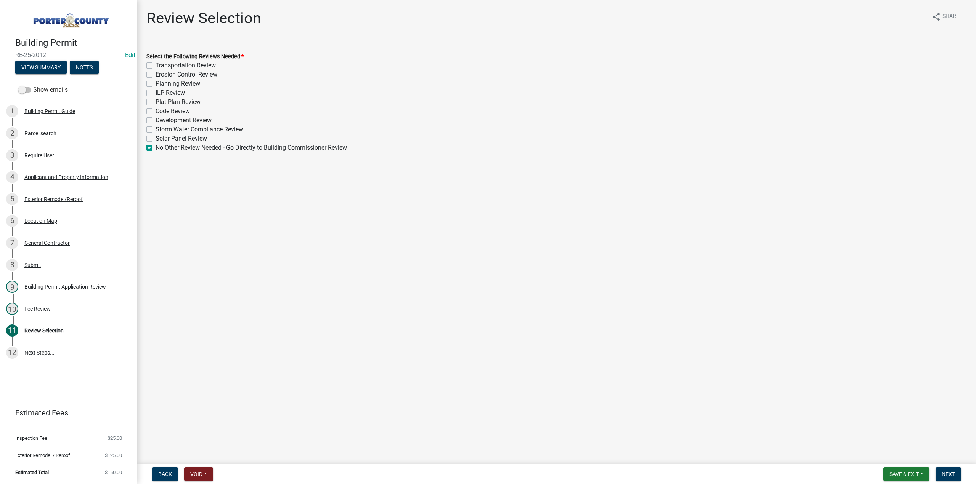
checkbox input "false"
checkbox input "true"
click at [955, 478] on button "Next" at bounding box center [948, 475] width 26 height 14
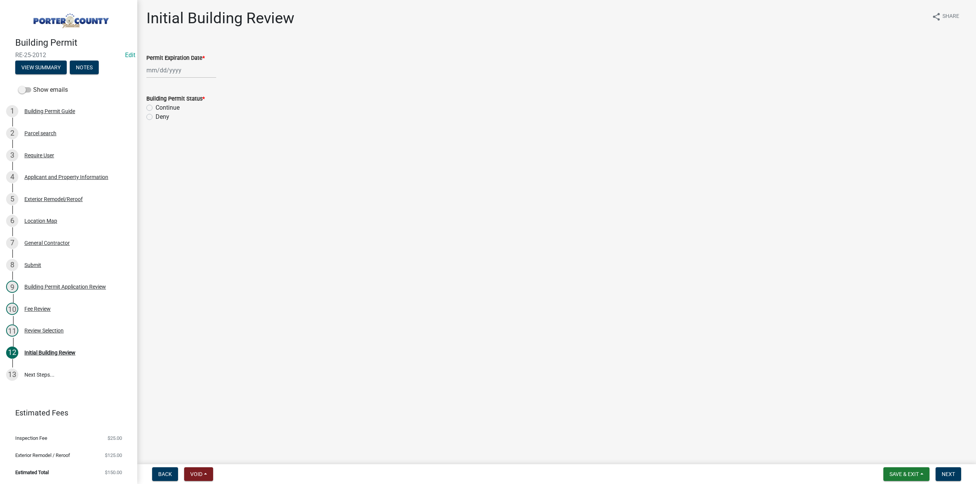
select select "10"
click at [182, 74] on div "Jan Feb Mar Apr May Jun Jul Aug Sep Oct Nov Dec 1525 1526 1527 1528 1529 1530 1…" at bounding box center [181, 71] width 70 height 16
click at [197, 91] on select "1525 1526 1527 1528 1529 1530 1531 1532 1533 1534 1535 1536 1537 1538 1539 1540…" at bounding box center [205, 86] width 27 height 11
select select "2026"
click at [192, 81] on select "1525 1526 1527 1528 1529 1530 1531 1532 1533 1534 1535 1536 1537 1538 1539 1540…" at bounding box center [205, 86] width 27 height 11
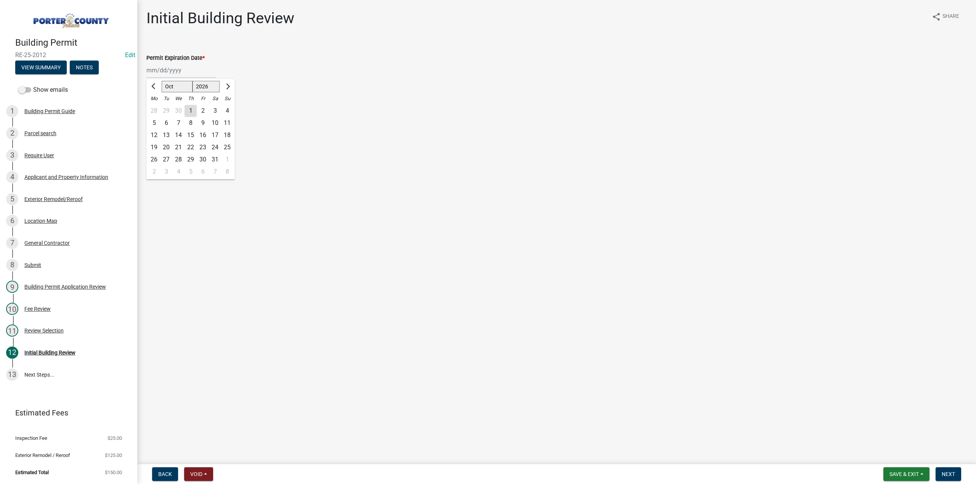
click at [189, 136] on div "15" at bounding box center [190, 135] width 12 height 12
type input "[DATE]"
click at [151, 111] on div "Continue" at bounding box center [556, 107] width 820 height 9
click at [156, 107] on label "Continue" at bounding box center [168, 107] width 24 height 9
click at [156, 107] on input "Continue" at bounding box center [158, 105] width 5 height 5
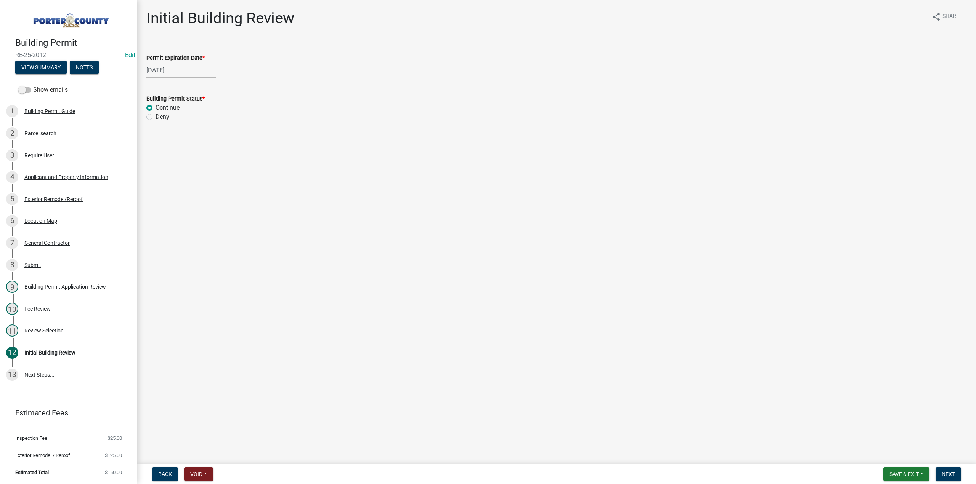
radio input "true"
click at [953, 478] on span "Next" at bounding box center [947, 474] width 13 height 6
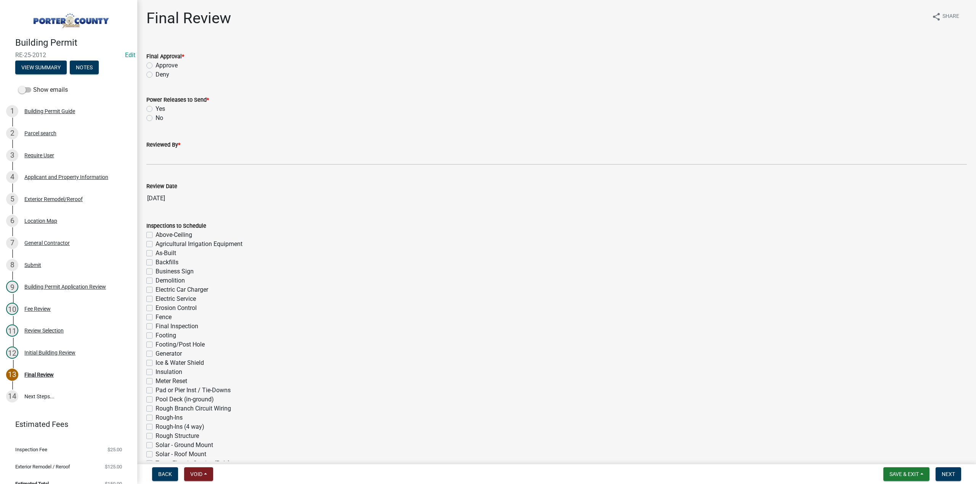
click at [156, 64] on label "Approve" at bounding box center [167, 65] width 22 height 9
click at [156, 64] on input "Approve" at bounding box center [158, 63] width 5 height 5
radio input "true"
click at [156, 119] on label "No" at bounding box center [160, 118] width 8 height 9
click at [156, 119] on input "No" at bounding box center [158, 116] width 5 height 5
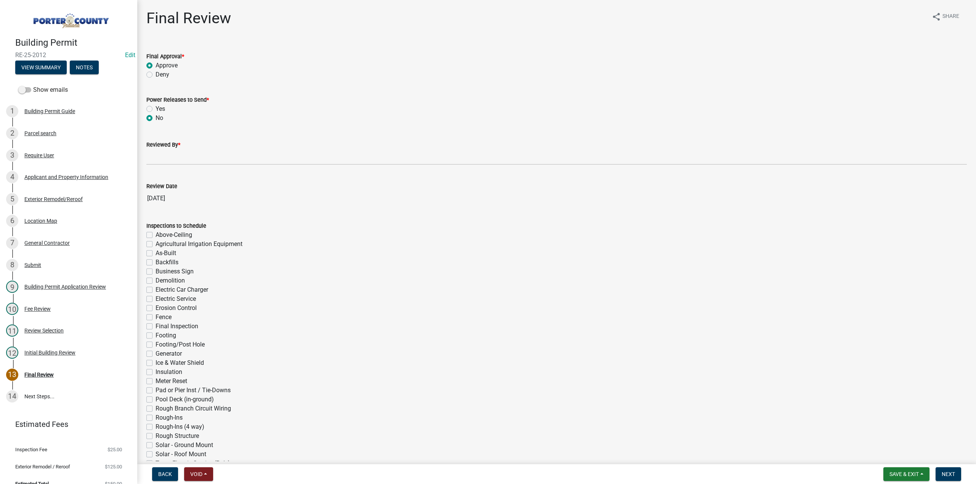
radio input "true"
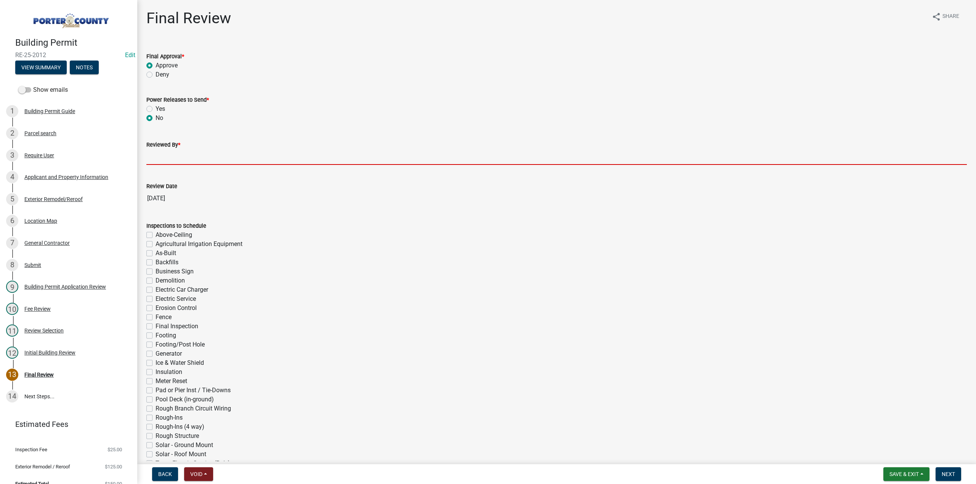
click at [174, 156] on input "Reviewed By *" at bounding box center [556, 157] width 820 height 16
type input "TT"
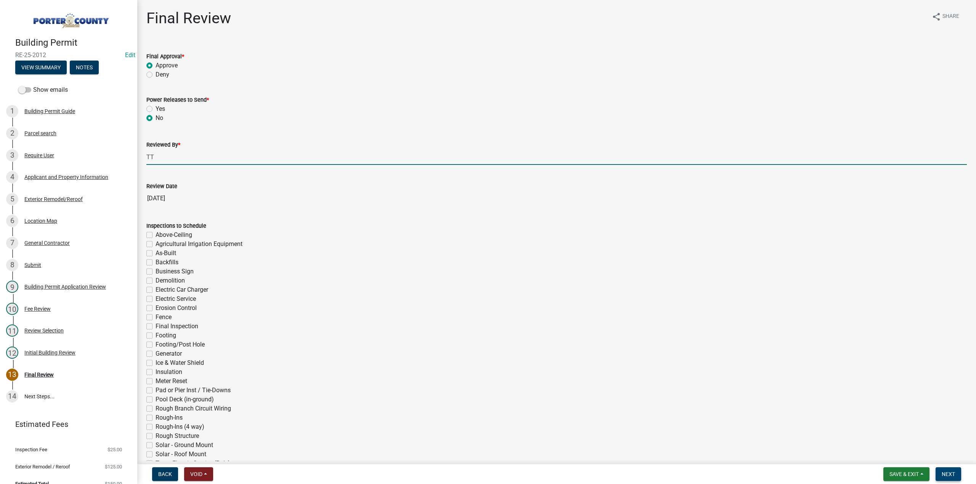
click at [942, 479] on button "Next" at bounding box center [948, 475] width 26 height 14
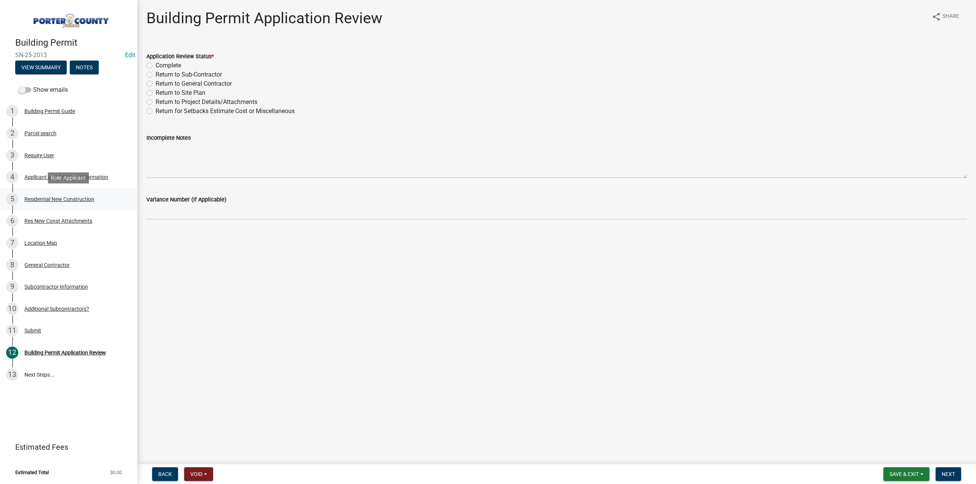
click at [46, 199] on div "Residential New Construction" at bounding box center [59, 199] width 70 height 5
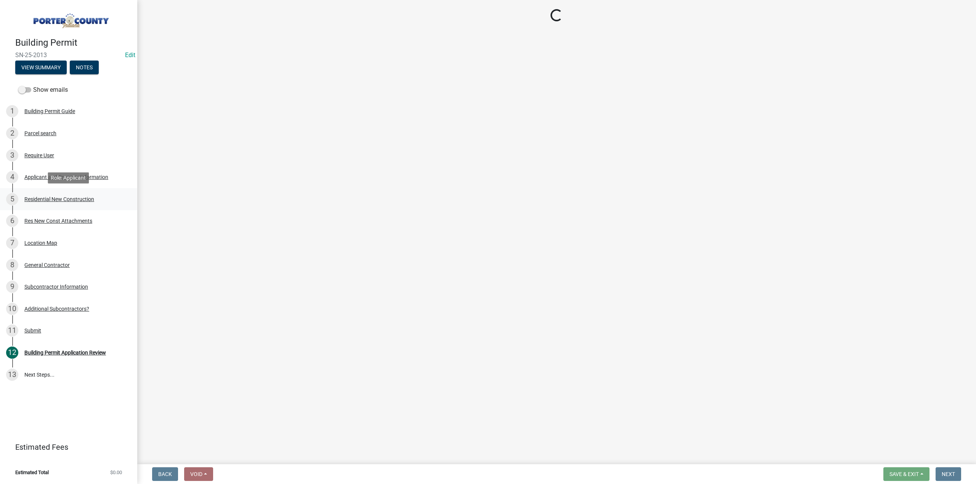
select select "aa8ef749-a8b0-43a5-816a-8f0191649d18"
select select "62521bf7-7e7b-4e90-bf8e-bcfbe7af328a"
select select "b5a5c90e-8d72-4ffd-8079-af89c218e1ea"
select select "5ba551af-3543-4bb1-864b-48bcd75e9b29"
select select "b2533de0-56d2-4a1b-ad2e-8e3ba085ecca"
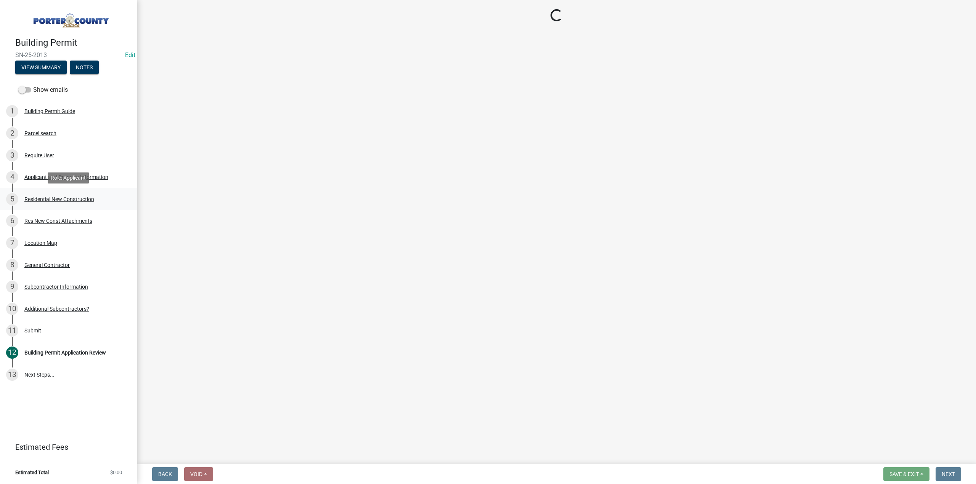
select select "a7554658-1ff0-4ba4-86bb-30b1109b1a56"
select select "bbae15df-4b7c-4889-a1a2-bdce83955e33"
select select "7427f001-d34c-4c58-bf3c-f60178144653"
select select "aeb13f5b-f618-4fb0-9457-a1d82e5b0688"
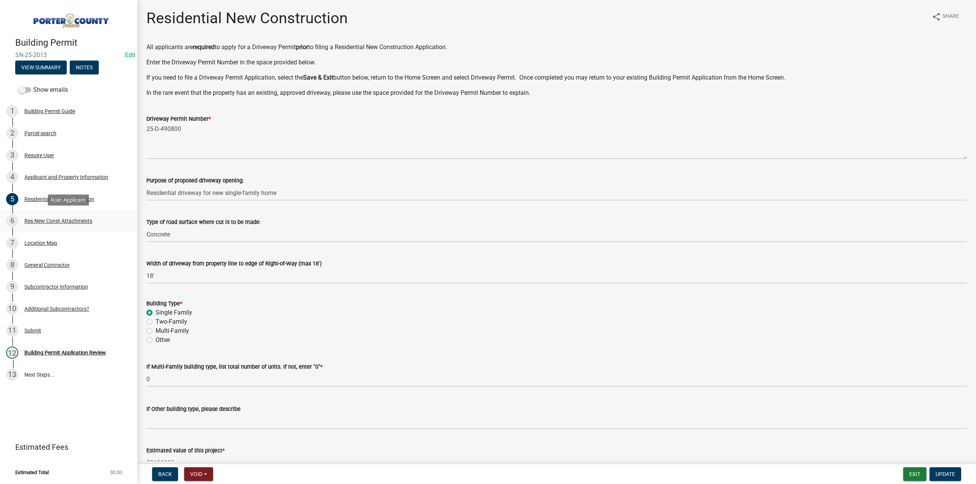
click at [53, 221] on div "Res New Const Attachments" at bounding box center [58, 220] width 68 height 5
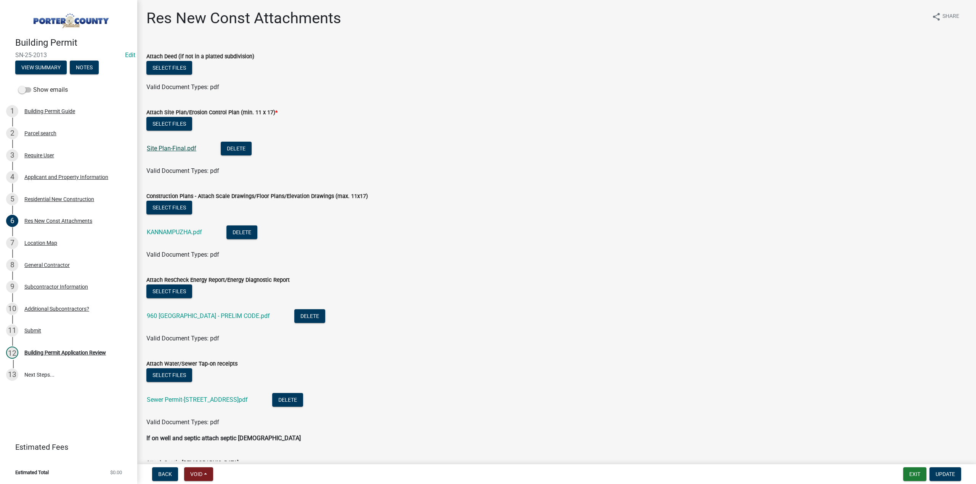
click at [179, 146] on link "Site Plan-Final.pdf" at bounding box center [172, 148] width 50 height 7
click at [181, 227] on div "KANNAMPUZHA.pdf" at bounding box center [180, 234] width 67 height 16
click at [182, 233] on link "KANNAMPUZHA.pdf" at bounding box center [174, 232] width 55 height 7
click at [50, 133] on div "Parcel search" at bounding box center [40, 133] width 32 height 5
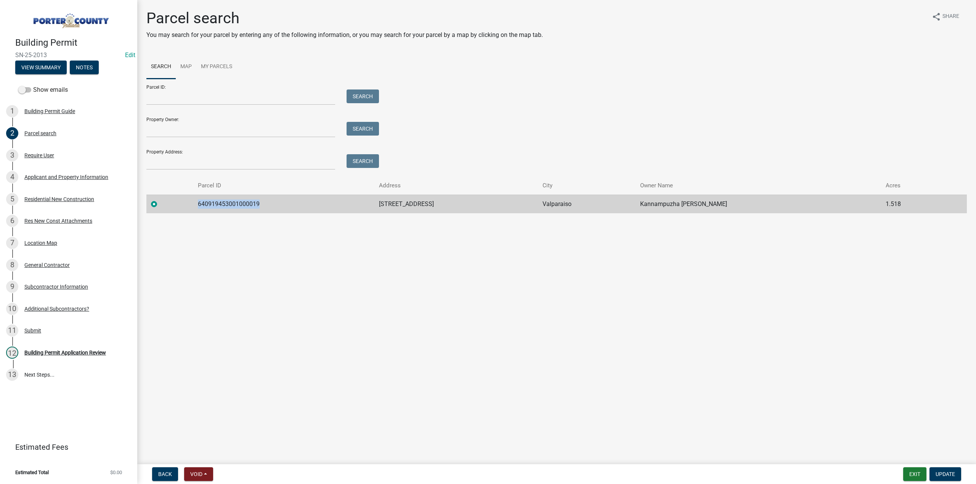
drag, startPoint x: 262, startPoint y: 203, endPoint x: 204, endPoint y: 205, distance: 58.3
click at [198, 205] on td "640919453001000019" at bounding box center [283, 204] width 181 height 19
copy td "640919453001000019"
click at [62, 199] on div "Residential New Construction" at bounding box center [59, 199] width 70 height 5
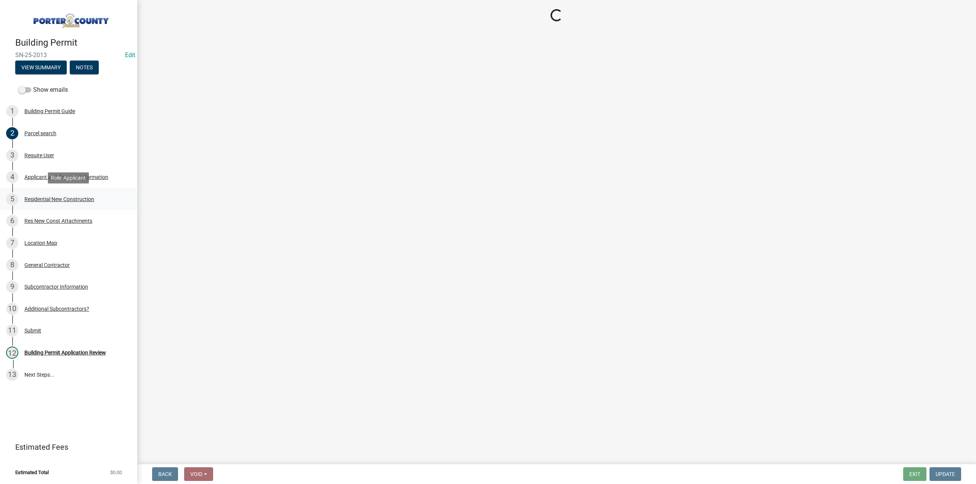
select select "aa8ef749-a8b0-43a5-816a-8f0191649d18"
select select "62521bf7-7e7b-4e90-bf8e-bcfbe7af328a"
select select "b5a5c90e-8d72-4ffd-8079-af89c218e1ea"
select select "5ba551af-3543-4bb1-864b-48bcd75e9b29"
select select "b2533de0-56d2-4a1b-ad2e-8e3ba085ecca"
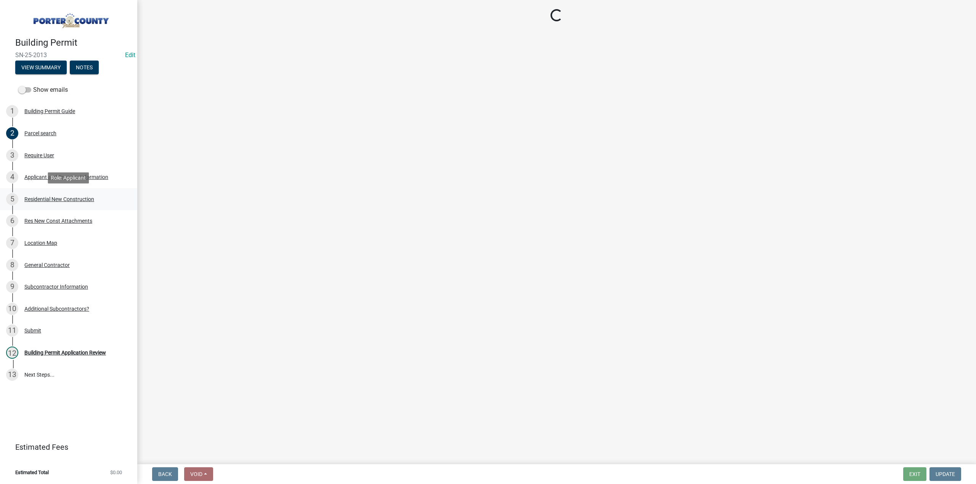
select select "a7554658-1ff0-4ba4-86bb-30b1109b1a56"
select select "bbae15df-4b7c-4889-a1a2-bdce83955e33"
select select "7427f001-d34c-4c58-bf3c-f60178144653"
select select "aeb13f5b-f618-4fb0-9457-a1d82e5b0688"
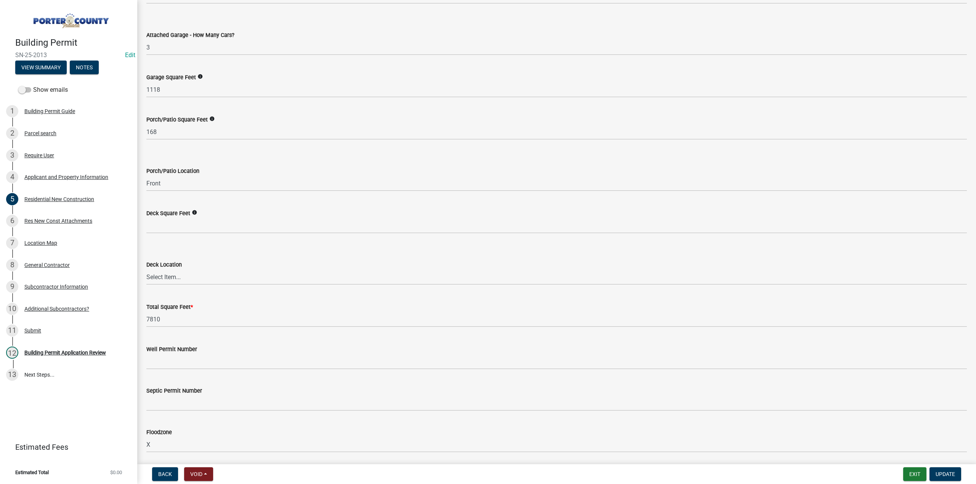
scroll to position [1884, 0]
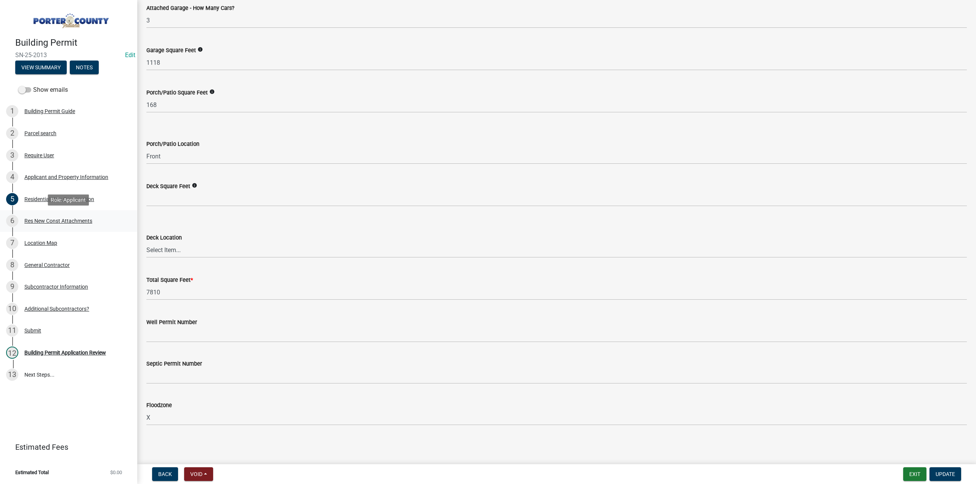
click at [42, 220] on div "Res New Const Attachments" at bounding box center [58, 220] width 68 height 5
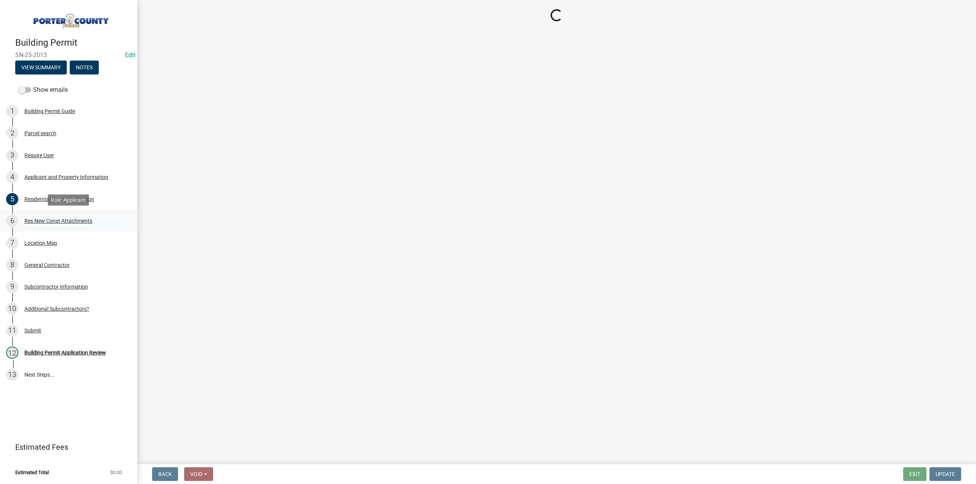
scroll to position [0, 0]
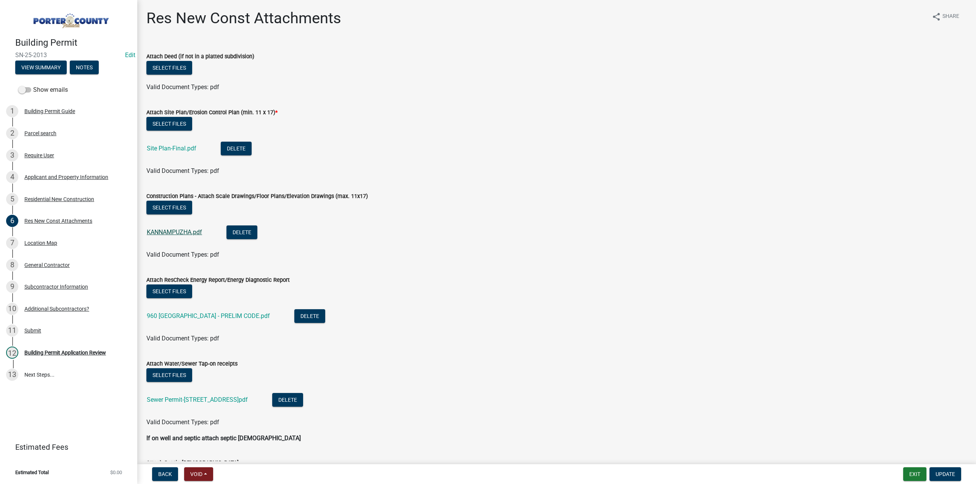
click at [176, 232] on link "KANNAMPUZHA.pdf" at bounding box center [174, 232] width 55 height 7
click at [229, 318] on link "960 SHOREWOOD FOREST - PRELIM CODE.pdf" at bounding box center [208, 316] width 123 height 7
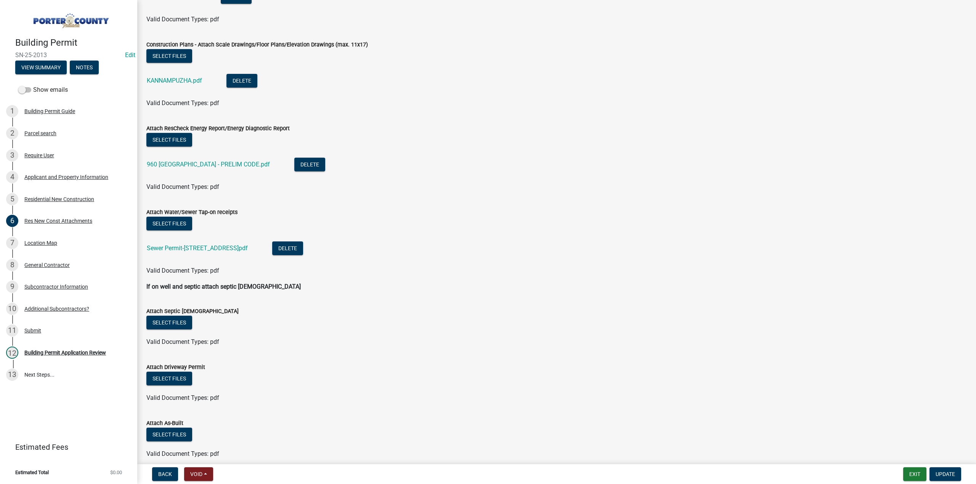
scroll to position [152, 0]
click at [234, 249] on link "Sewer Permit-448 Surrey Hill Lane.pdf" at bounding box center [197, 247] width 101 height 7
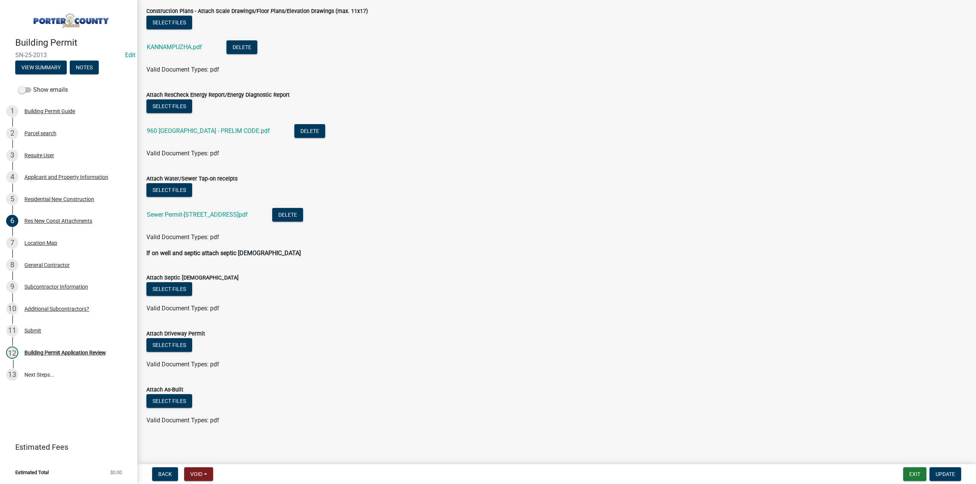
scroll to position [71, 0]
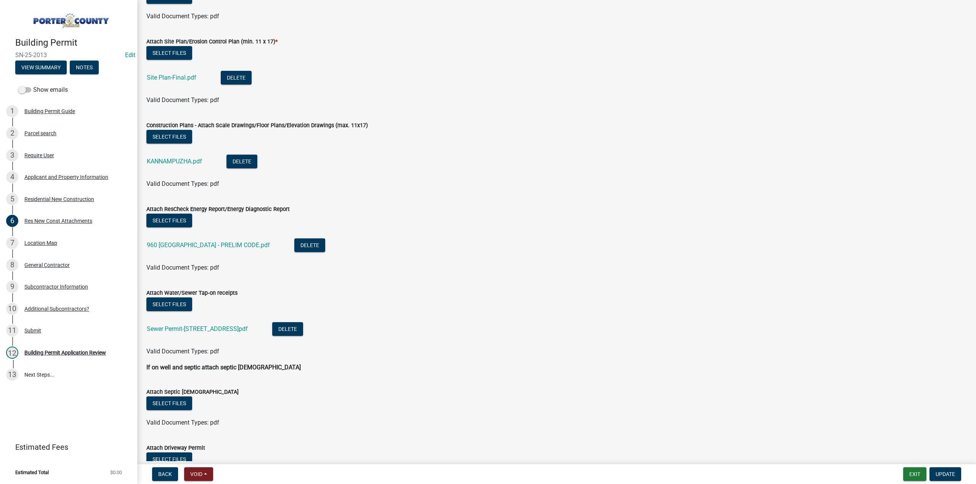
click at [180, 73] on div "Site Plan-Final.pdf" at bounding box center [178, 79] width 62 height 16
click at [179, 77] on link "Site Plan-Final.pdf" at bounding box center [172, 77] width 50 height 7
click at [91, 352] on div "Building Permit Application Review" at bounding box center [65, 352] width 82 height 5
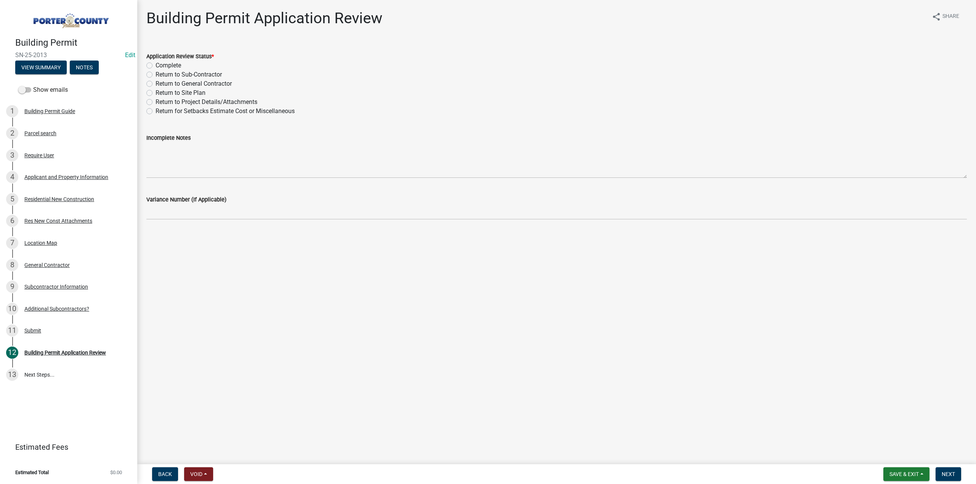
click at [156, 65] on label "Complete" at bounding box center [169, 65] width 26 height 9
click at [156, 65] on input "Complete" at bounding box center [158, 63] width 5 height 5
radio input "true"
click at [945, 470] on button "Next" at bounding box center [948, 475] width 26 height 14
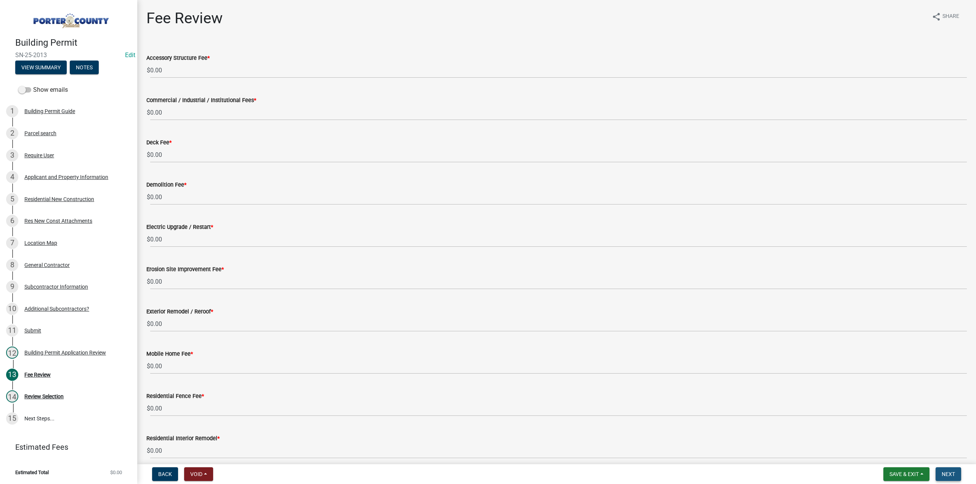
drag, startPoint x: 951, startPoint y: 471, endPoint x: 950, endPoint y: 468, distance: 4.0
click at [951, 471] on span "Next" at bounding box center [947, 474] width 13 height 6
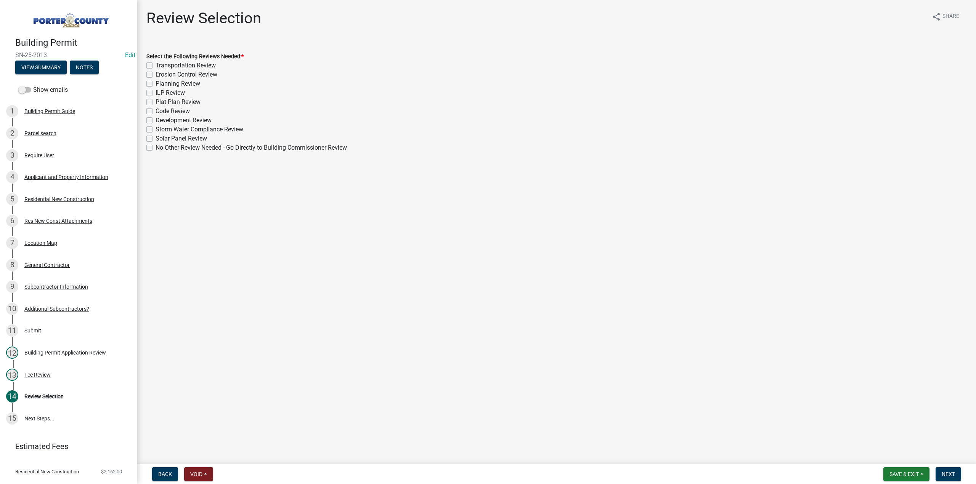
click at [156, 74] on label "Erosion Control Review" at bounding box center [187, 74] width 62 height 9
click at [156, 74] on input "Erosion Control Review" at bounding box center [158, 72] width 5 height 5
checkbox input "true"
checkbox input "false"
checkbox input "true"
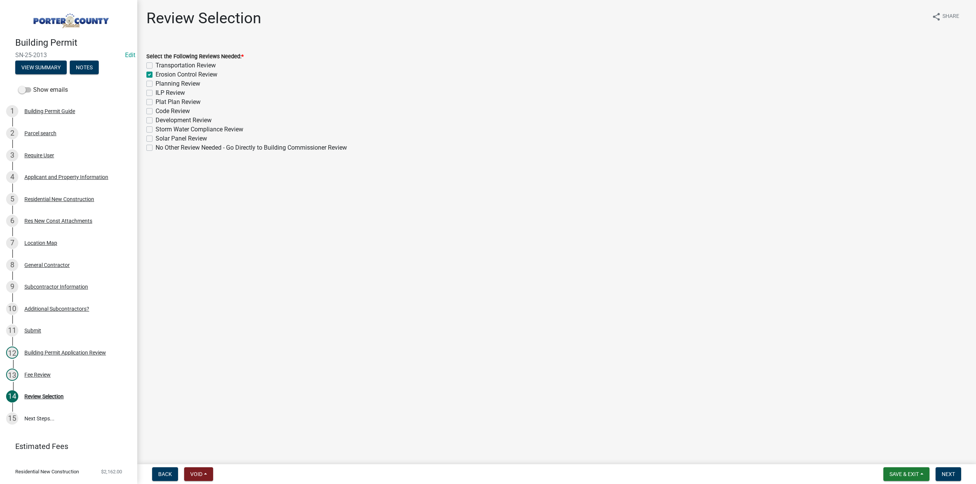
checkbox input "false"
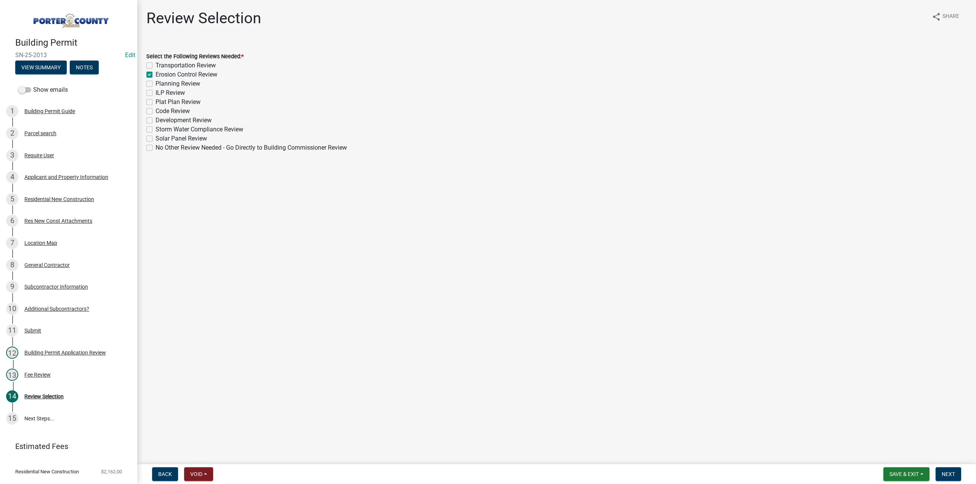
checkbox input "false"
click at [156, 83] on label "Planning Review" at bounding box center [178, 83] width 45 height 9
click at [156, 83] on input "Planning Review" at bounding box center [158, 81] width 5 height 5
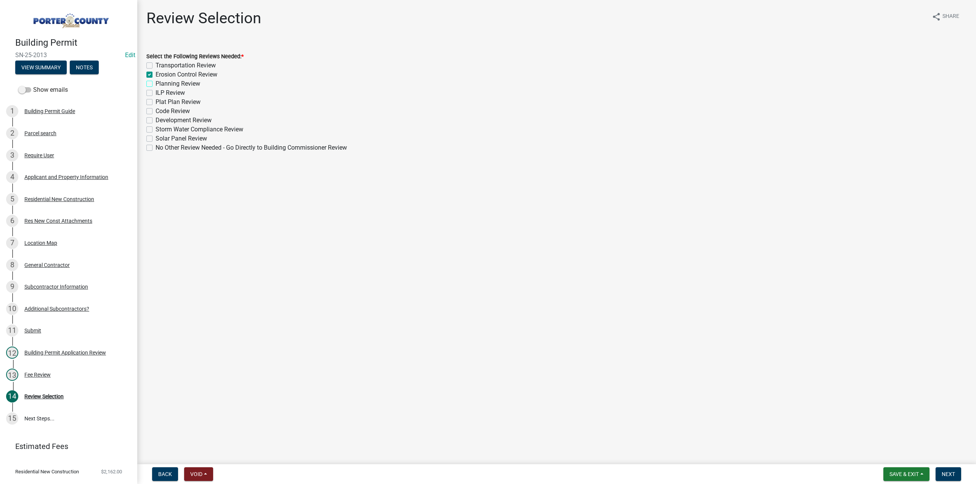
checkbox input "true"
checkbox input "false"
checkbox input "true"
checkbox input "false"
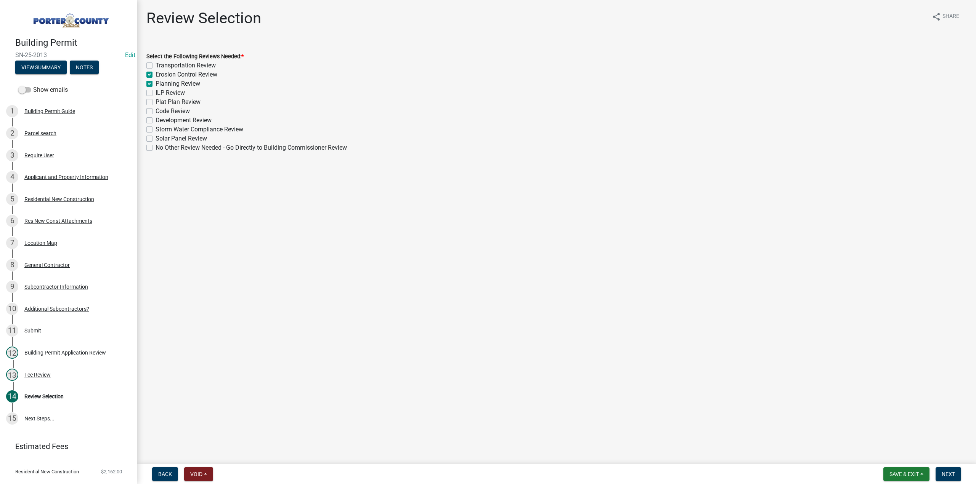
checkbox input "false"
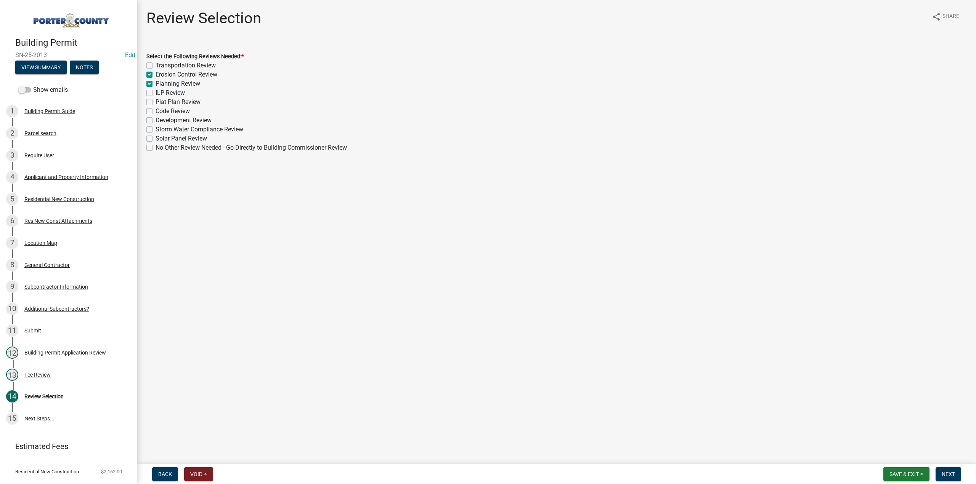
checkbox input "false"
click at [156, 102] on label "Plat Plan Review" at bounding box center [178, 102] width 45 height 9
click at [156, 102] on input "Plat Plan Review" at bounding box center [158, 100] width 5 height 5
checkbox input "true"
checkbox input "false"
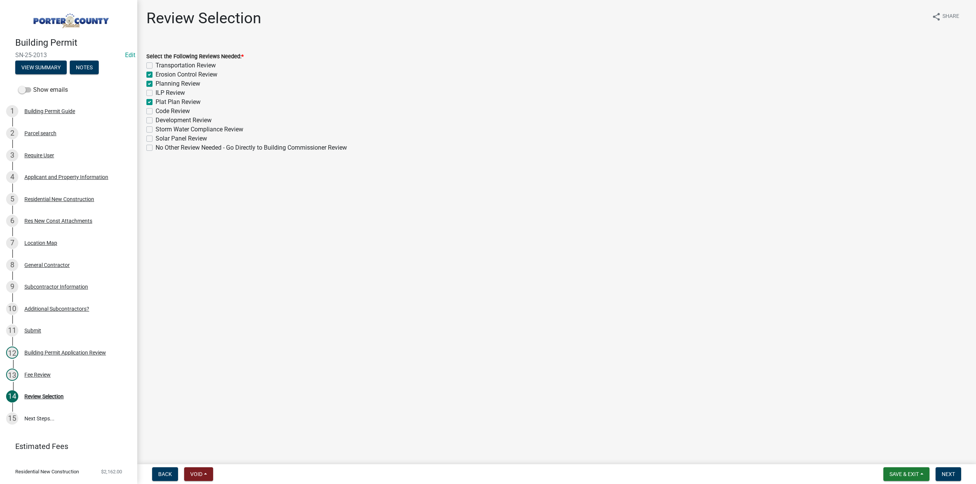
checkbox input "true"
checkbox input "false"
checkbox input "true"
checkbox input "false"
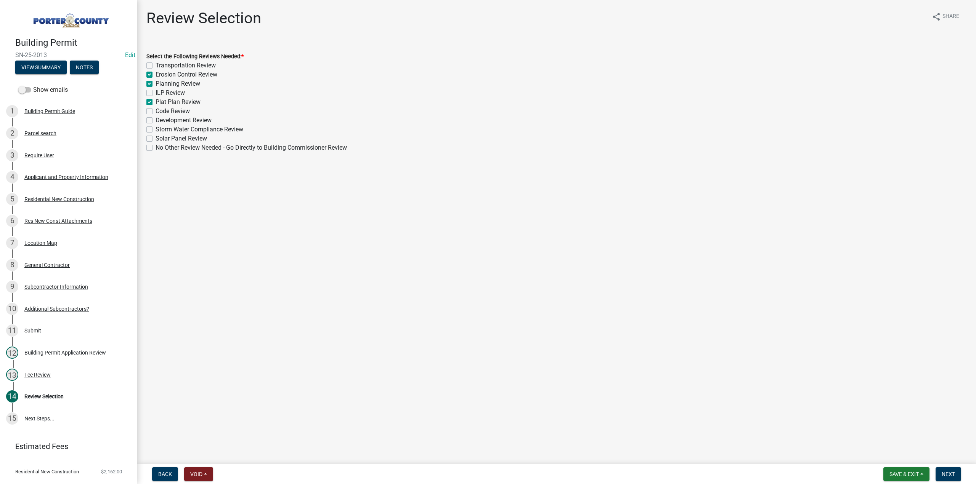
checkbox input "false"
click at [956, 476] on button "Next" at bounding box center [948, 475] width 26 height 14
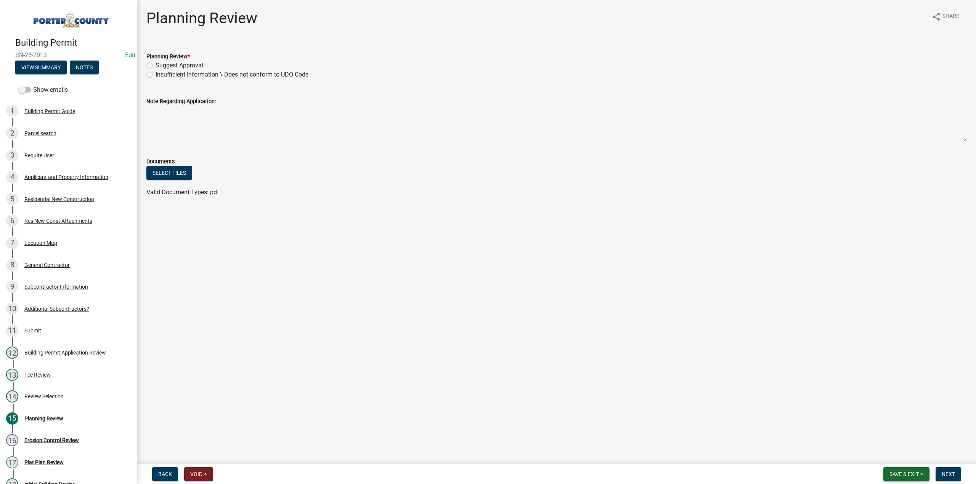
click at [906, 470] on button "Save & Exit" at bounding box center [906, 475] width 46 height 14
click at [903, 460] on button "Save & Exit" at bounding box center [898, 455] width 61 height 18
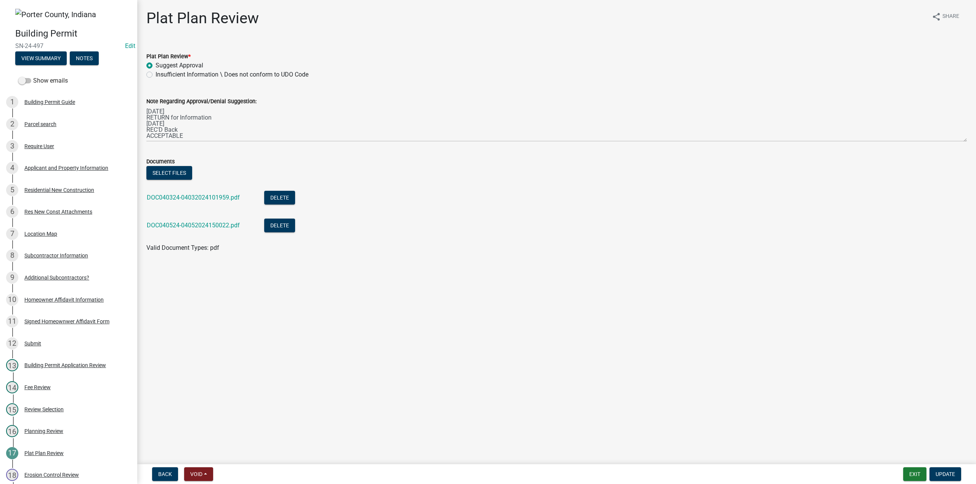
scroll to position [76, 0]
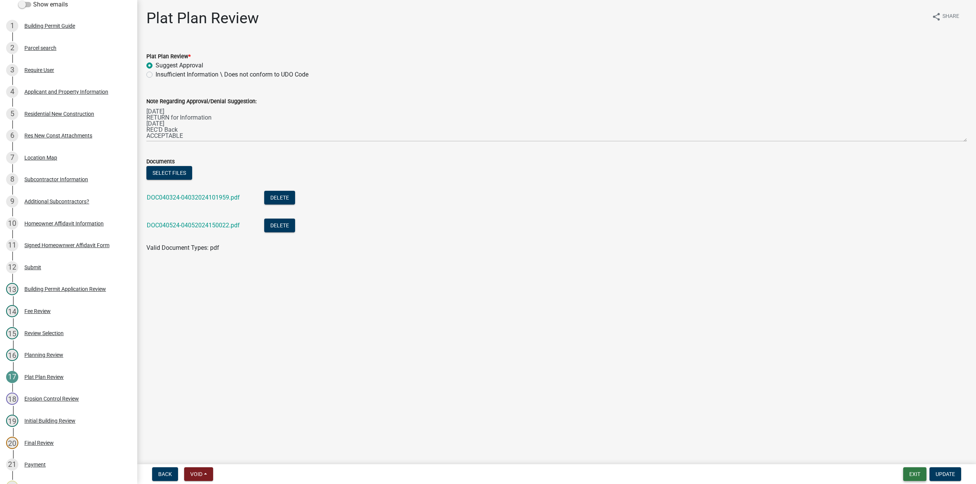
click at [918, 473] on button "Exit" at bounding box center [914, 475] width 23 height 14
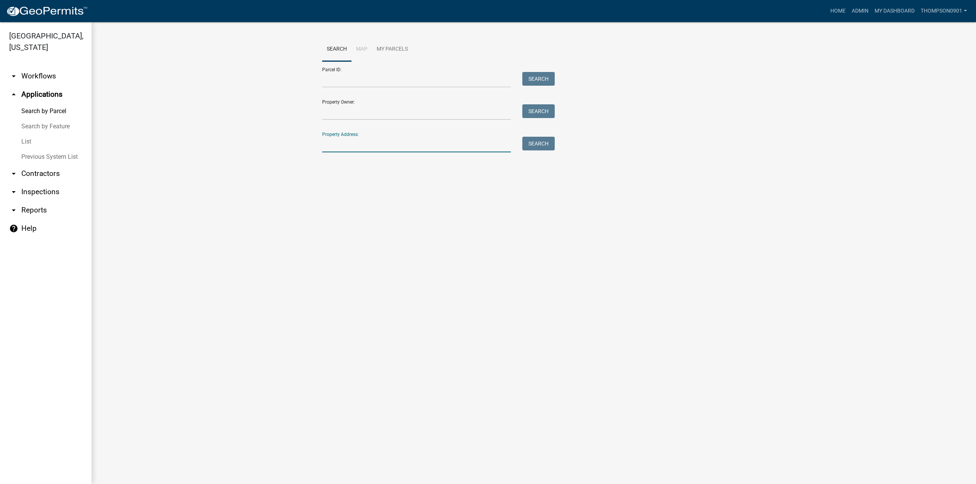
click at [457, 145] on input "Property Address:" at bounding box center [416, 145] width 189 height 16
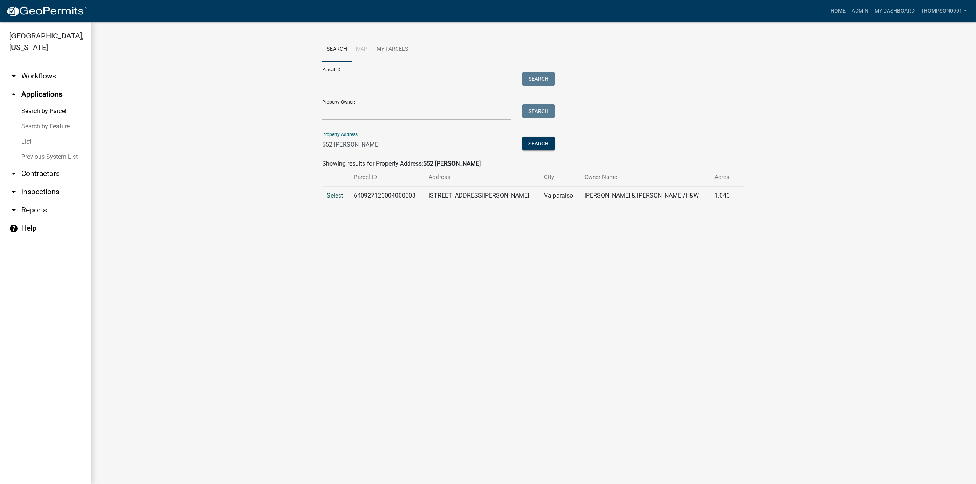
type input "552 [PERSON_NAME]"
click at [342, 194] on span "Select" at bounding box center [335, 195] width 16 height 7
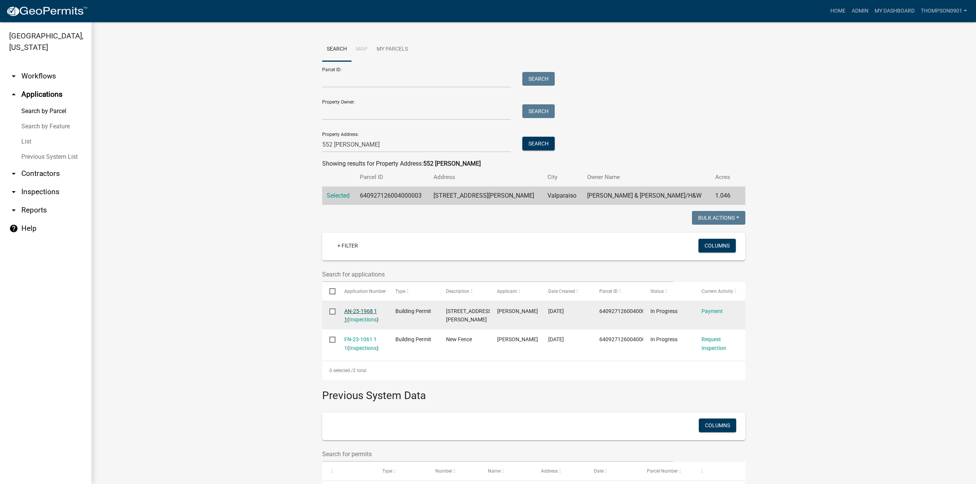
click at [364, 310] on link "AN-25-1968 1 1" at bounding box center [360, 315] width 33 height 15
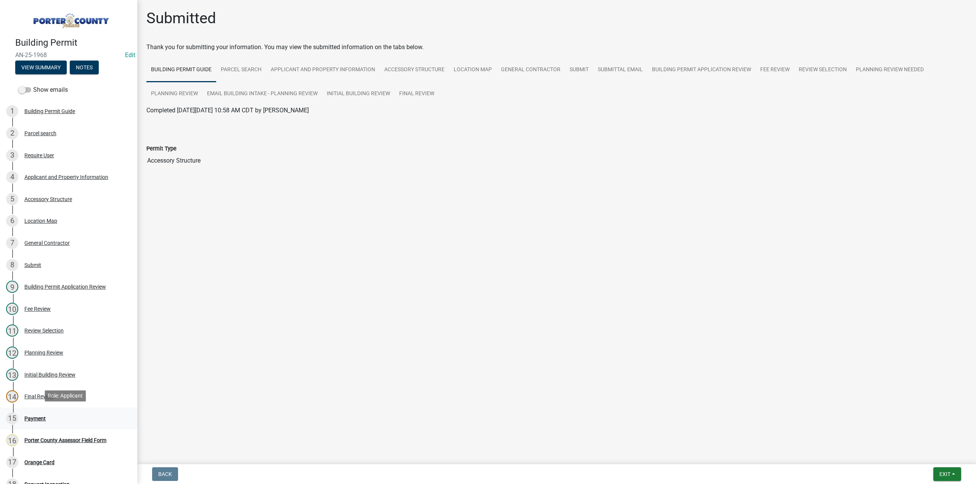
click at [40, 418] on div "Payment" at bounding box center [34, 418] width 21 height 5
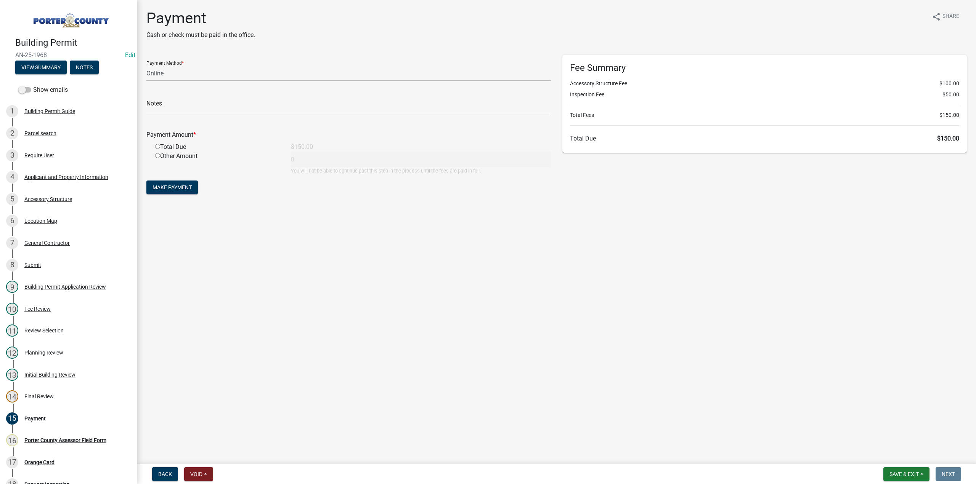
click at [170, 75] on select "Credit Card POS Check Cash Online" at bounding box center [348, 74] width 404 height 16
select select "1: 0"
click at [146, 66] on select "Credit Card POS Check Cash Online" at bounding box center [348, 74] width 404 height 16
click at [165, 105] on input "text" at bounding box center [348, 106] width 404 height 16
type input "#3898 [PERSON_NAME]"
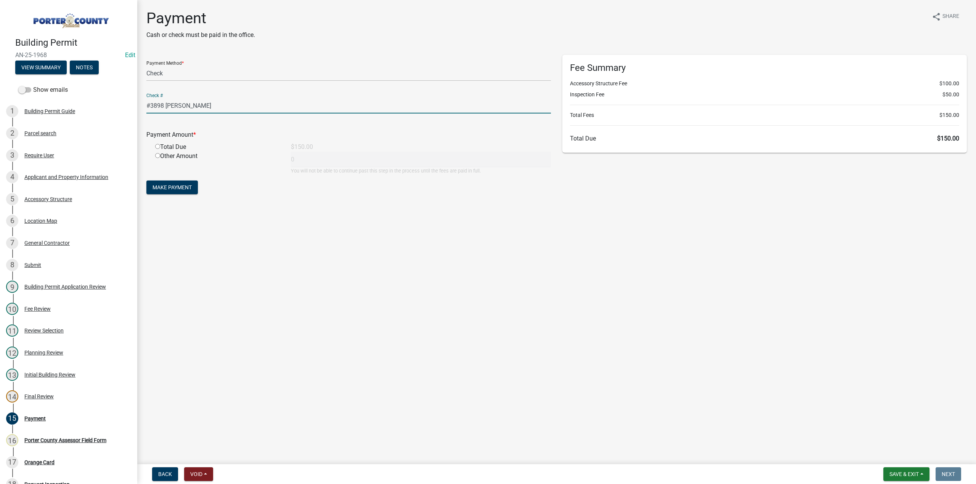
click at [156, 147] on input "radio" at bounding box center [157, 146] width 5 height 5
radio input "true"
type input "150"
click at [159, 188] on span "Make Payment" at bounding box center [171, 187] width 39 height 6
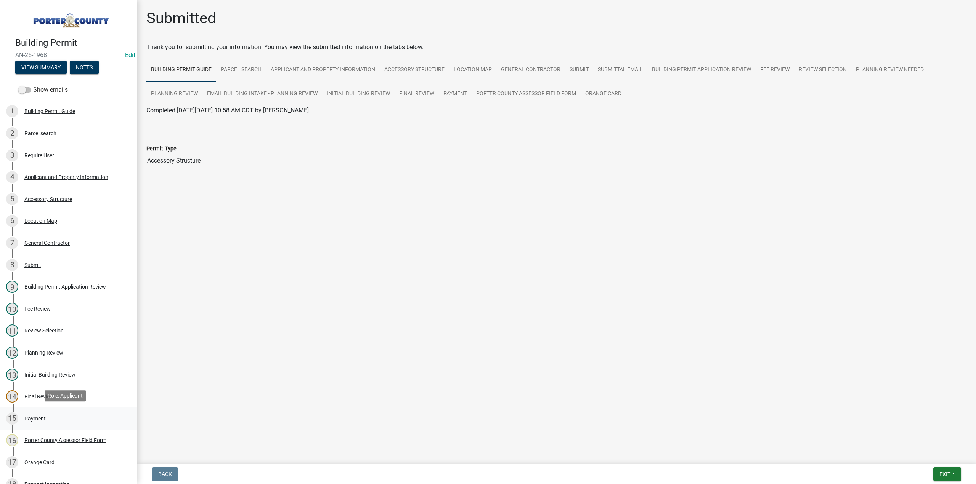
click at [42, 420] on div "Payment" at bounding box center [34, 418] width 21 height 5
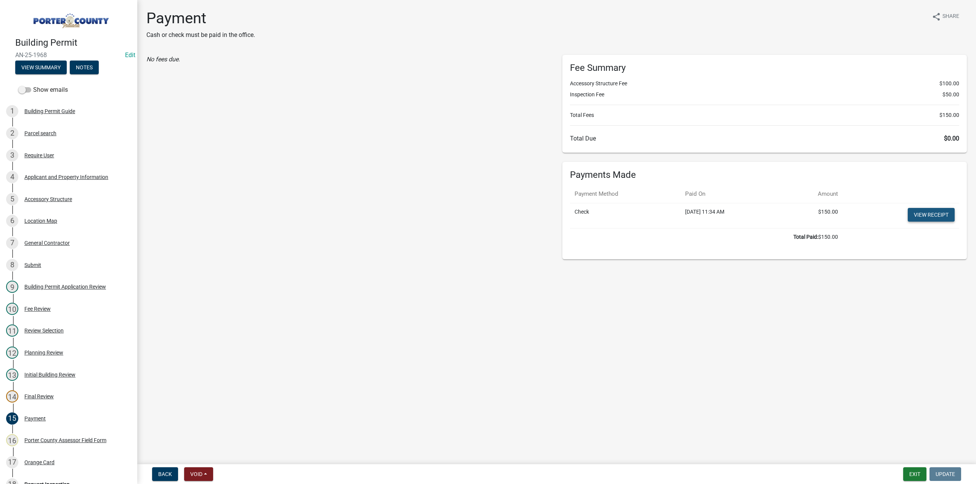
click at [925, 216] on link "View receipt" at bounding box center [931, 215] width 47 height 14
click at [41, 460] on div "Orange Card" at bounding box center [39, 462] width 30 height 5
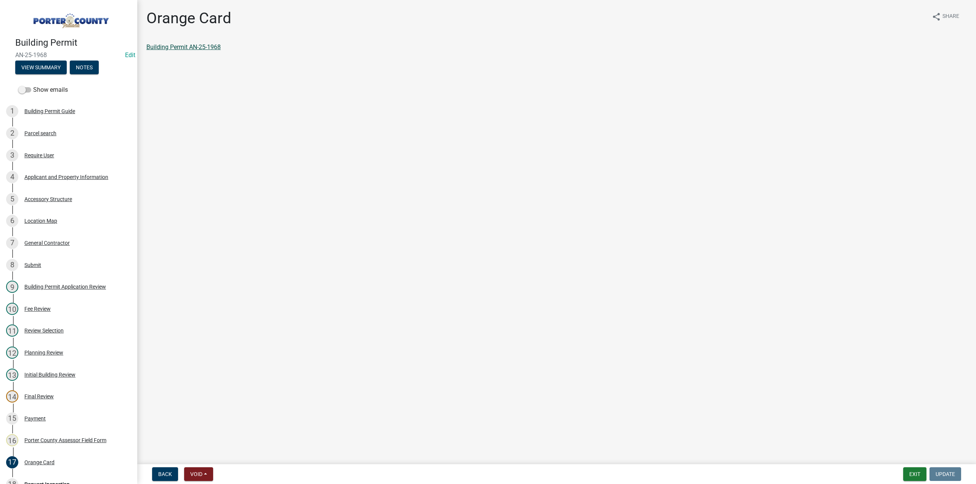
click at [210, 48] on link "Building Permit AN-25-1968" at bounding box center [183, 46] width 74 height 7
click at [40, 417] on div "Payment" at bounding box center [34, 418] width 21 height 5
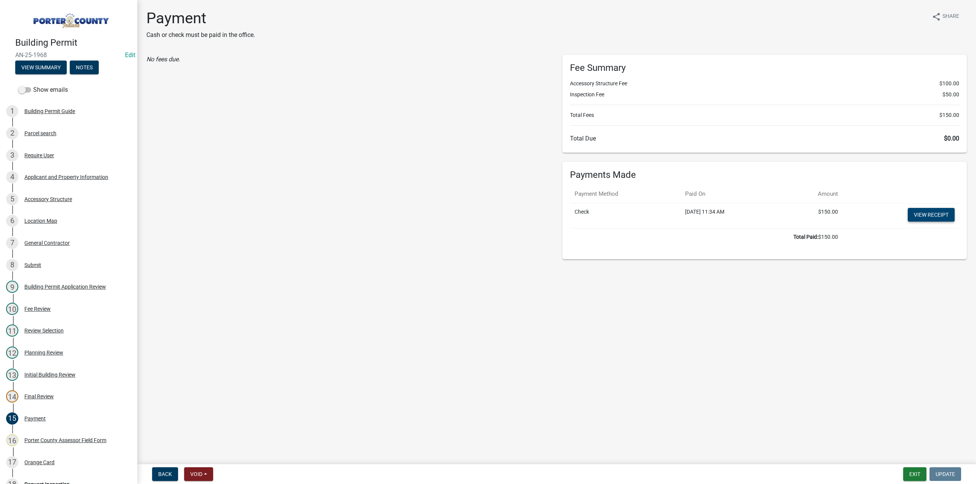
click at [938, 212] on link "View receipt" at bounding box center [931, 215] width 47 height 14
